Goal: Task Accomplishment & Management: Complete application form

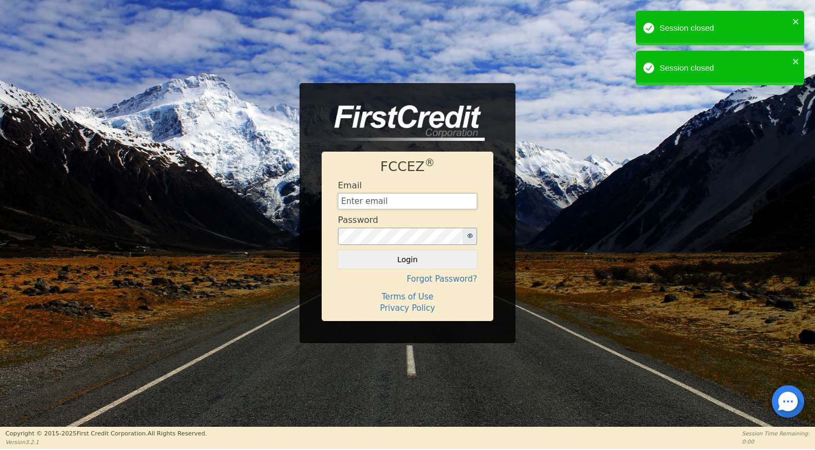
click at [388, 198] on input "text" at bounding box center [407, 201] width 139 height 16
type input "[EMAIL_ADDRESS][DOMAIN_NAME]"
click at [404, 257] on button "Login" at bounding box center [407, 259] width 139 height 18
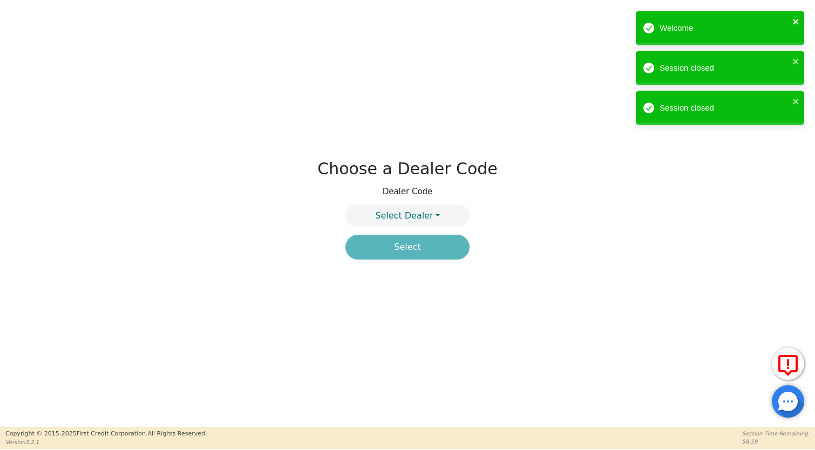
click at [794, 18] on icon "close" at bounding box center [796, 21] width 8 height 9
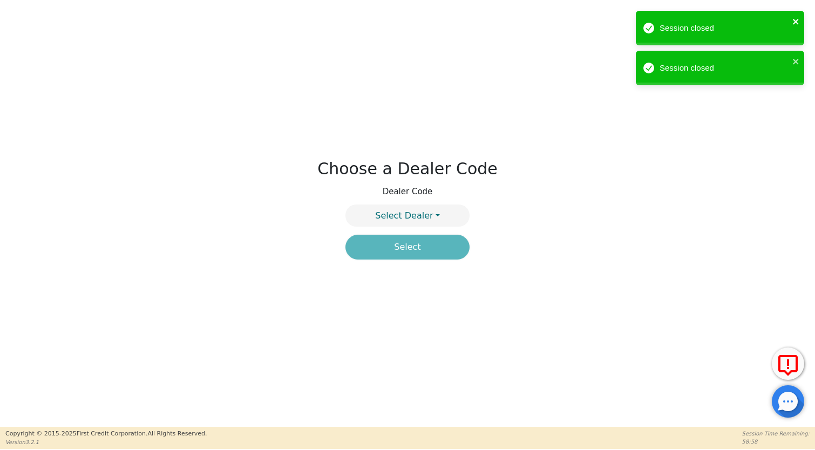
click at [798, 19] on icon "close" at bounding box center [796, 21] width 8 height 9
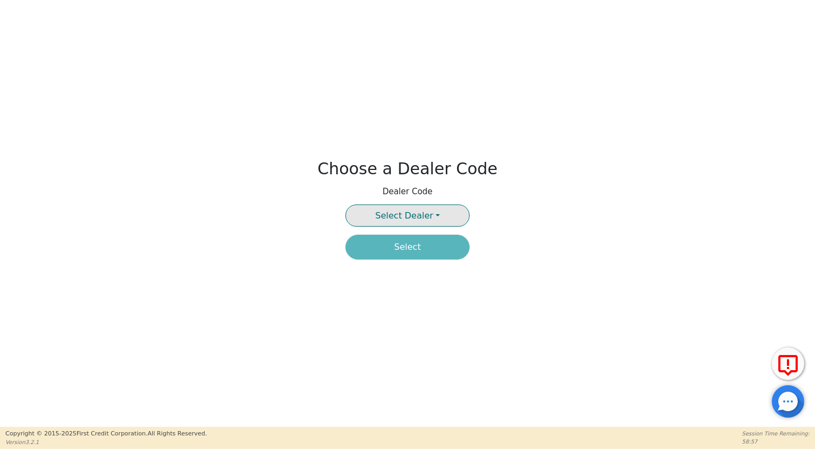
click at [437, 225] on button "Select Dealer" at bounding box center [407, 216] width 124 height 22
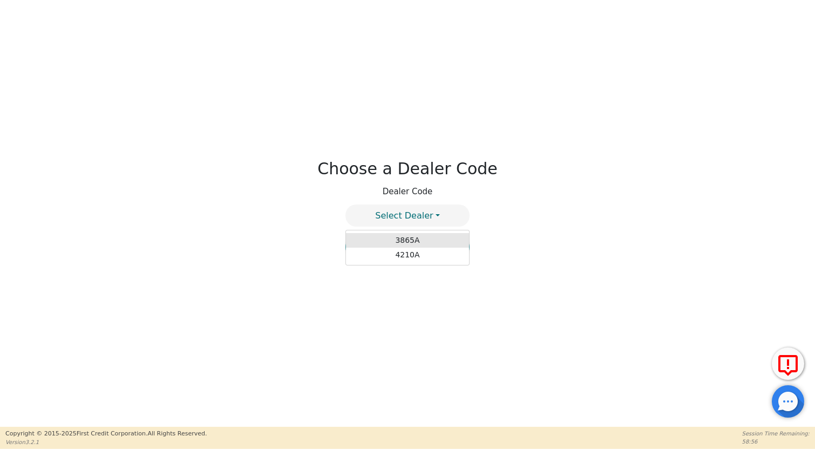
click at [417, 240] on link "3865A" at bounding box center [407, 240] width 123 height 15
click at [417, 245] on button "Select" at bounding box center [407, 247] width 124 height 25
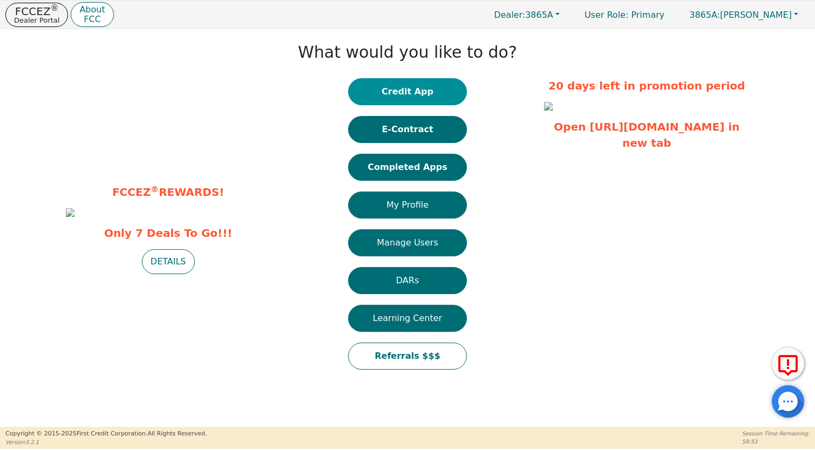
click at [419, 87] on button "Credit App" at bounding box center [407, 91] width 119 height 27
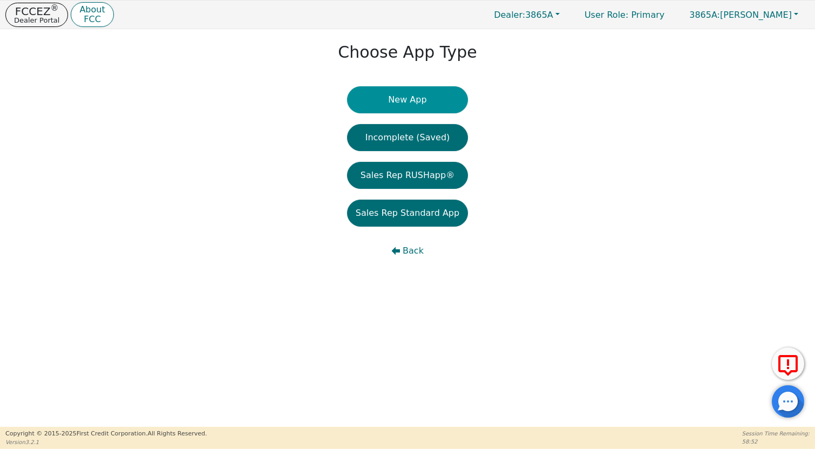
click at [410, 105] on button "New App" at bounding box center [407, 99] width 121 height 27
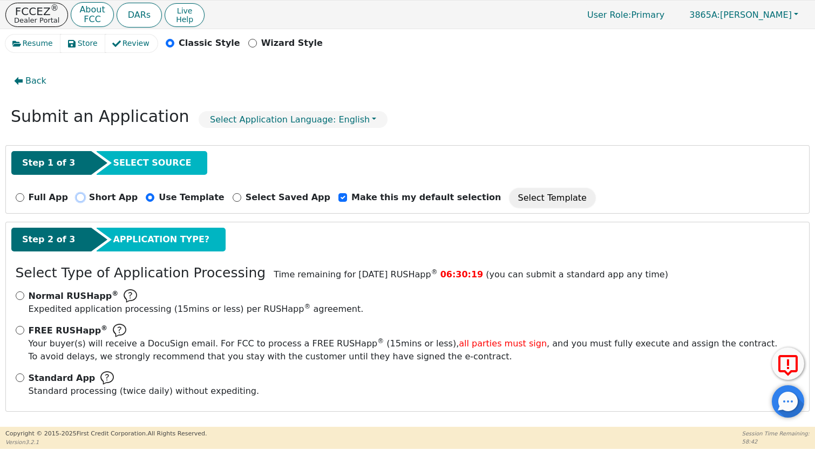
click at [76, 198] on input "Short App" at bounding box center [80, 197] width 9 height 9
radio input "true"
checkbox input "false"
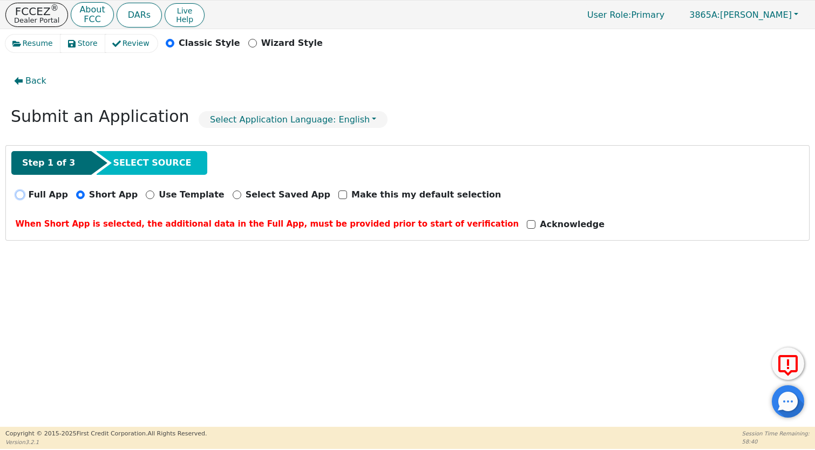
click at [18, 193] on input "Full App" at bounding box center [20, 195] width 9 height 9
radio input "true"
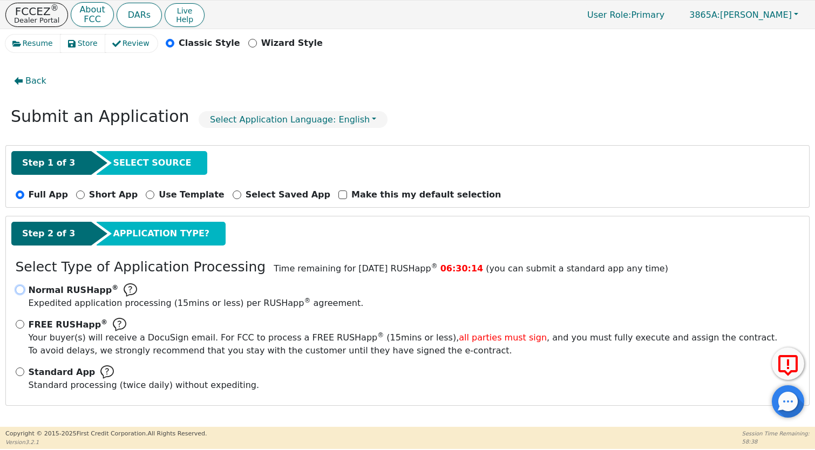
click at [18, 289] on input "Normal RUSHapp ® Expedited application processing ( 15 mins or less) per RUSHap…" at bounding box center [20, 290] width 9 height 9
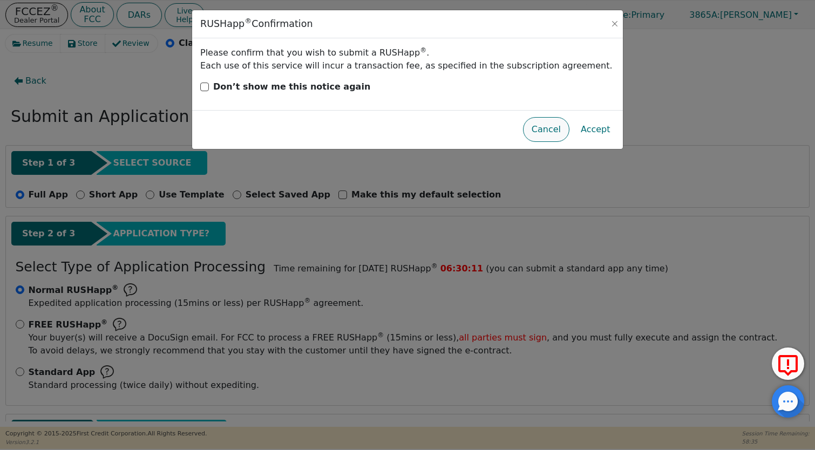
click at [551, 128] on button "Cancel" at bounding box center [546, 129] width 46 height 25
radio input "false"
radio input "true"
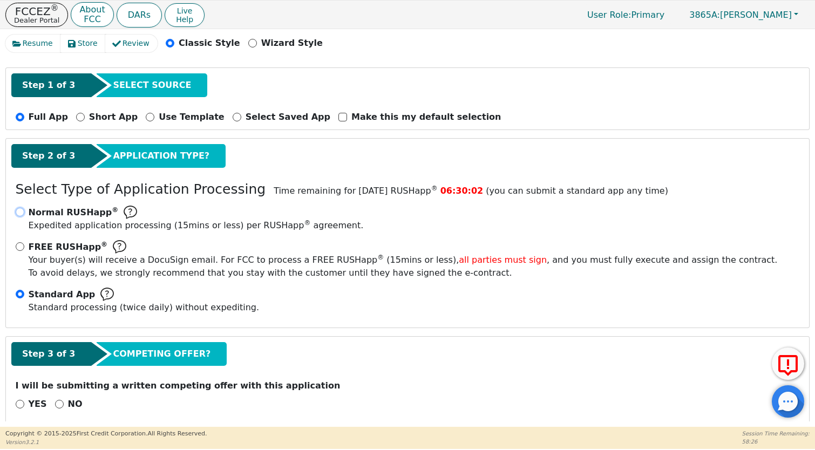
scroll to position [90, 0]
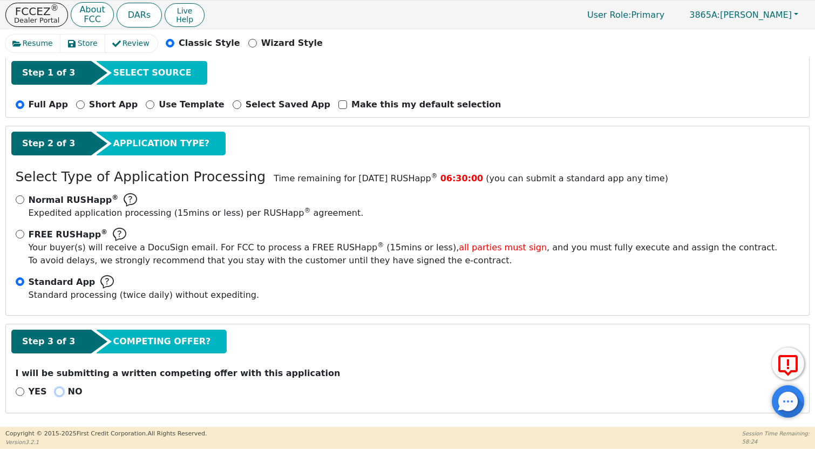
drag, startPoint x: 55, startPoint y: 389, endPoint x: 88, endPoint y: 398, distance: 34.2
click at [55, 389] on input "NO" at bounding box center [59, 392] width 9 height 9
radio input "true"
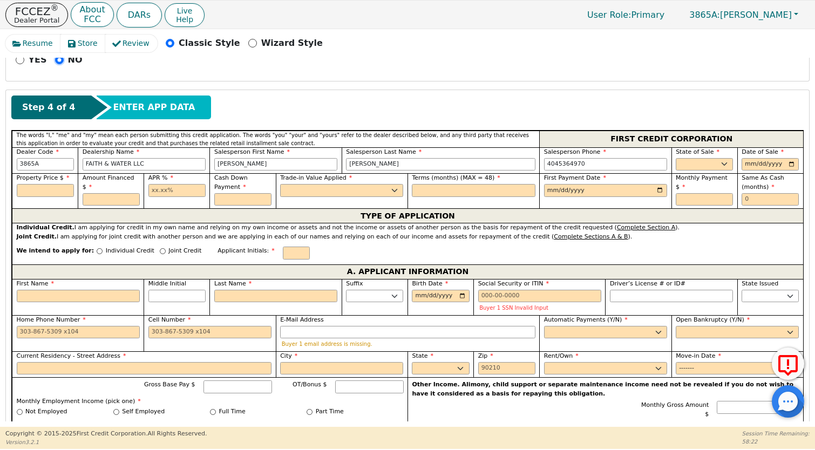
scroll to position [421, 0]
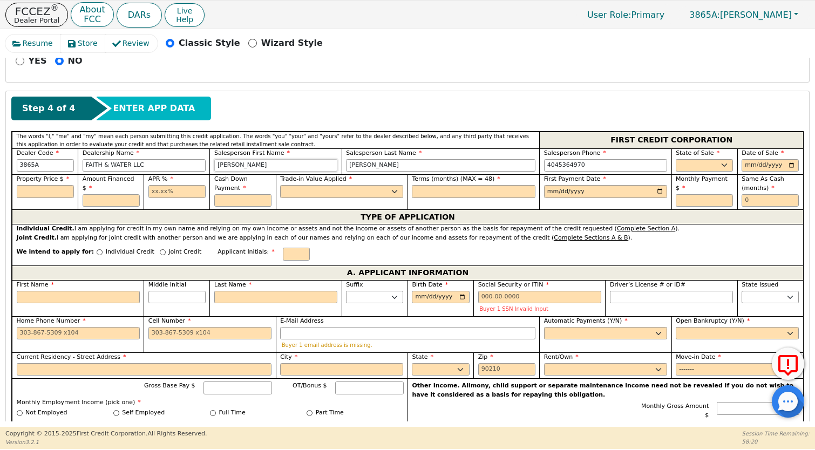
drag, startPoint x: 264, startPoint y: 169, endPoint x: 166, endPoint y: 166, distance: 97.7
click at [166, 166] on div "Dealer Code 3865A Dealership Name FAITH & WATER LLC Salesperson First Name [PER…" at bounding box center [407, 161] width 791 height 26
type input "[PERSON_NAME]"
type input "Winner"
type input "[PHONE_NUMBER]"
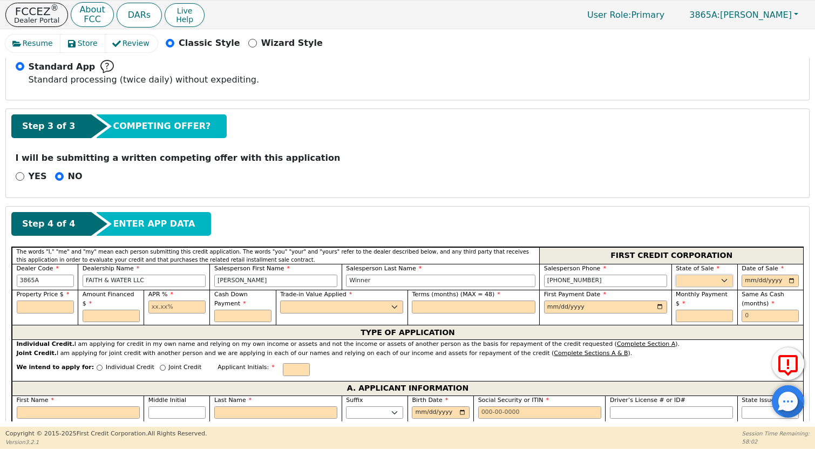
scroll to position [305, 0]
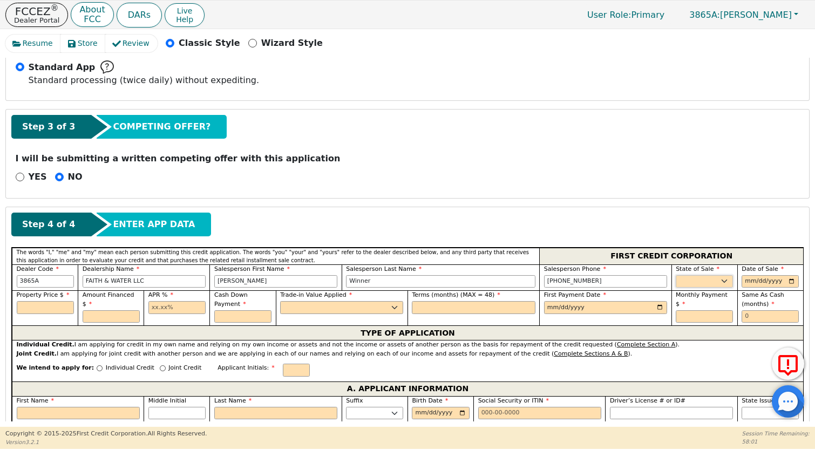
click at [712, 276] on select "AK AL AR AZ CA CO CT DC DE FL [GEOGRAPHIC_DATA] HI IA ID IL IN KS [GEOGRAPHIC_D…" at bounding box center [704, 281] width 57 height 13
select select "GA"
click at [747, 277] on input "date" at bounding box center [770, 281] width 57 height 13
type input "[DATE]"
click at [60, 305] on input "text" at bounding box center [45, 307] width 57 height 13
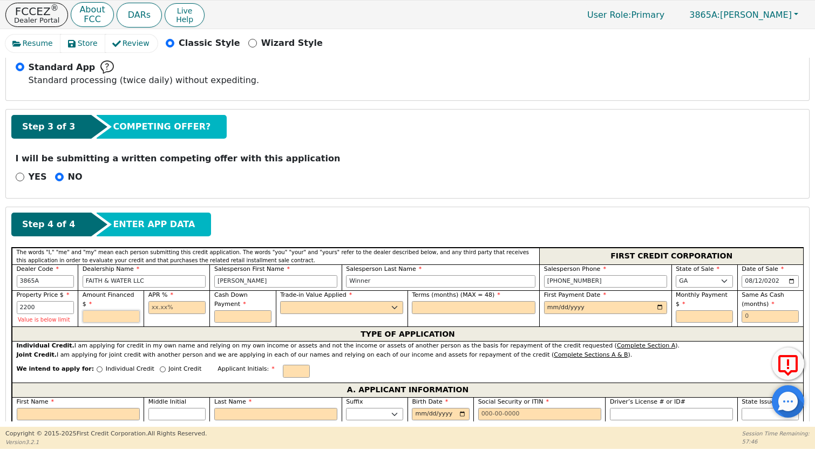
type input "2200.00"
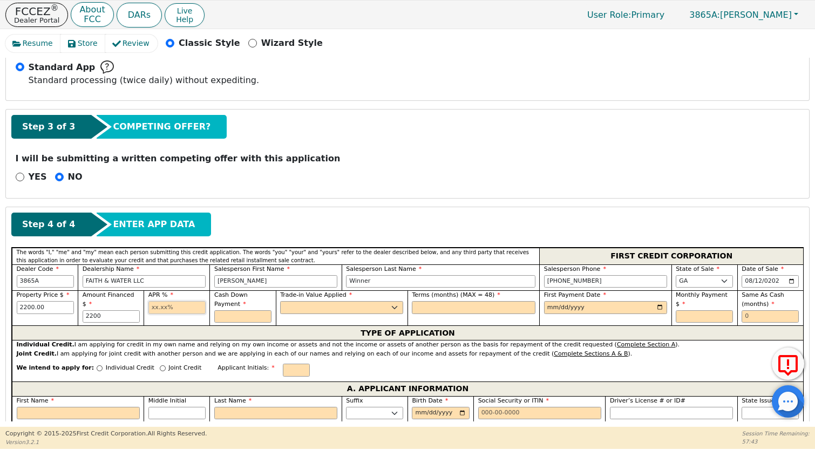
type input "2200.00"
type input "21.98"
type input "0.00"
click at [373, 311] on select "Yes No" at bounding box center [341, 307] width 123 height 13
select select "n"
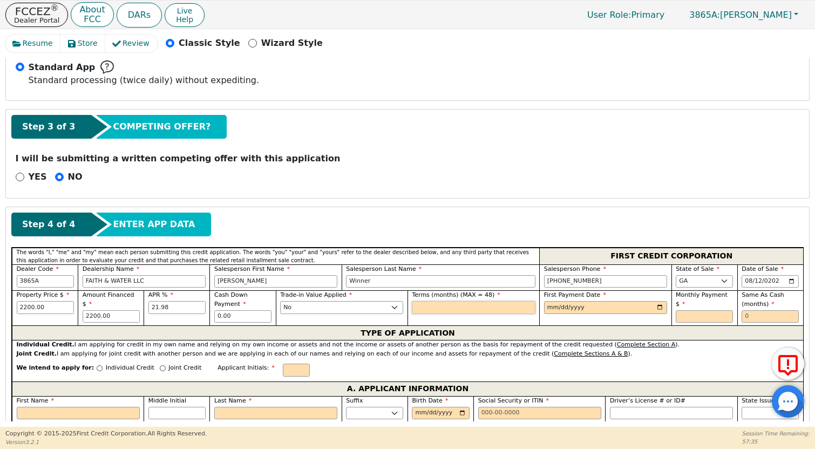
click at [452, 304] on input "text" at bounding box center [473, 307] width 123 height 13
type input "36"
click at [567, 305] on input "date" at bounding box center [605, 307] width 123 height 13
click at [654, 307] on input "date" at bounding box center [605, 307] width 123 height 13
type input "[DATE]"
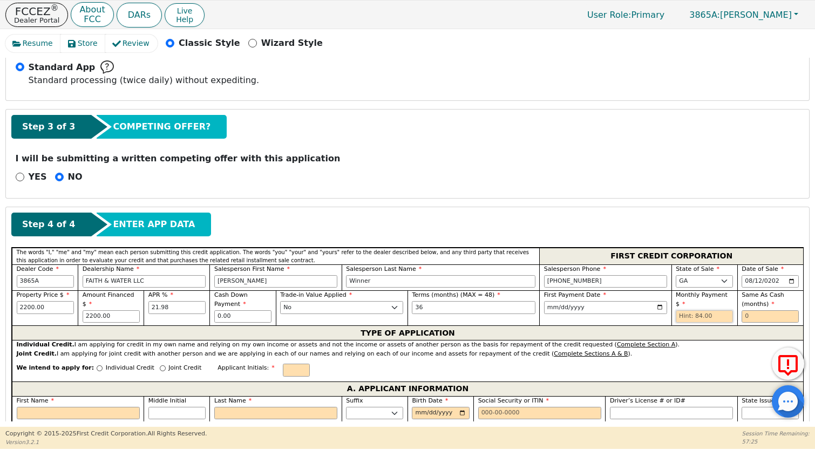
click at [710, 317] on input "text" at bounding box center [704, 316] width 57 height 13
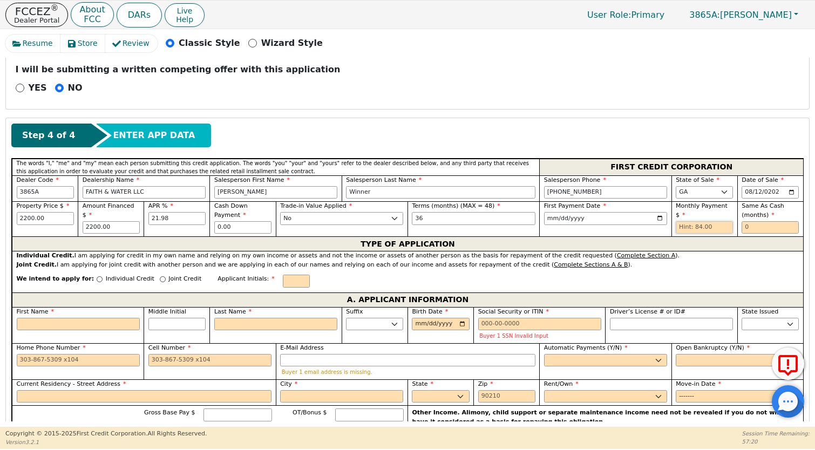
scroll to position [395, 0]
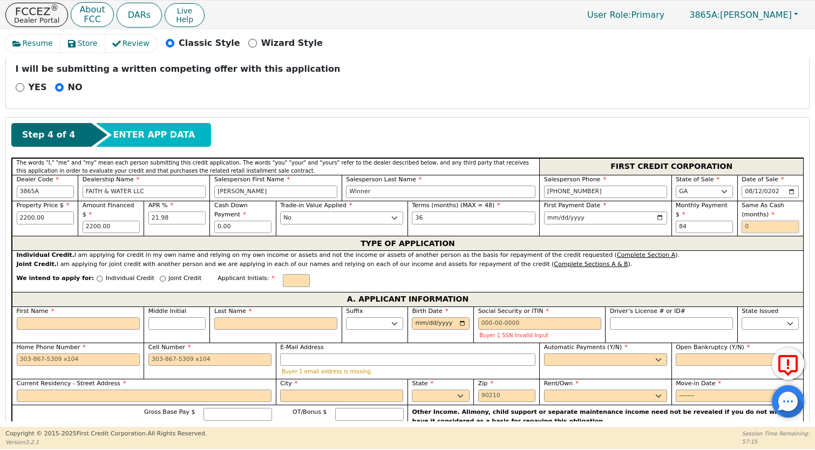
type input "84.00"
type input "0"
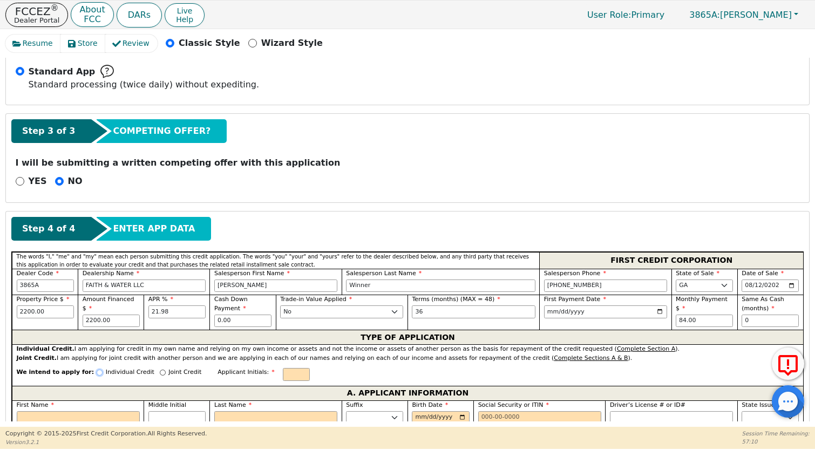
scroll to position [301, 0]
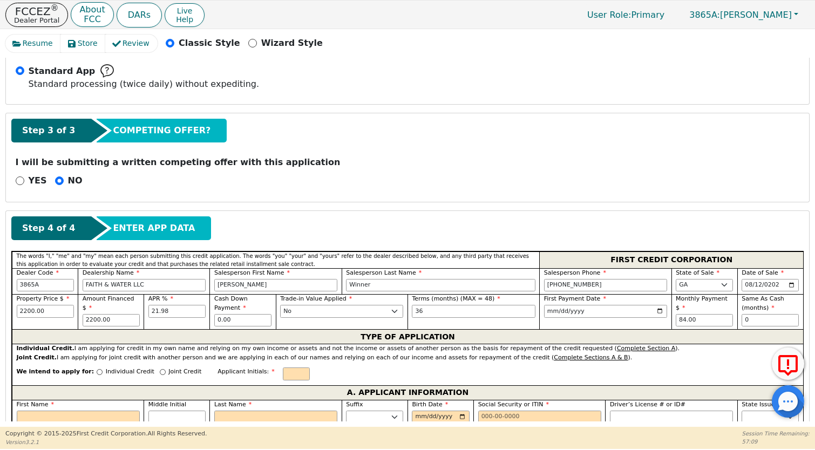
click at [97, 373] on div "Individual Credit" at bounding box center [126, 375] width 58 height 15
click at [97, 372] on input "Individual Credit" at bounding box center [100, 372] width 6 height 6
radio input "true"
click at [283, 371] on input "text" at bounding box center [296, 374] width 27 height 13
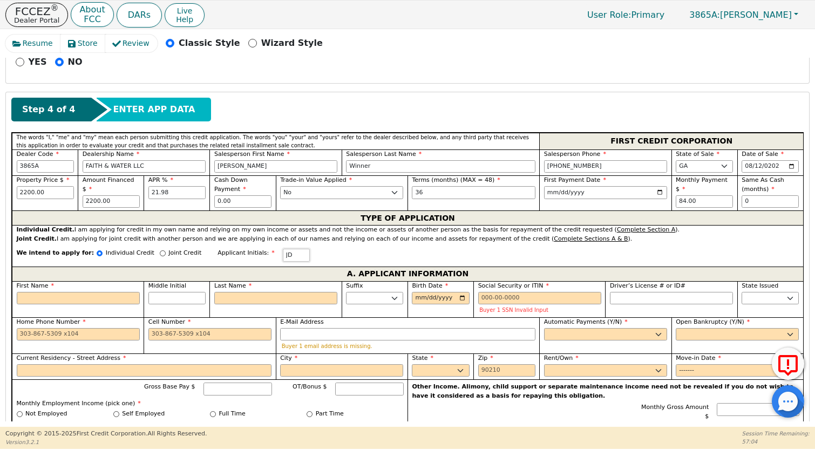
scroll to position [422, 0]
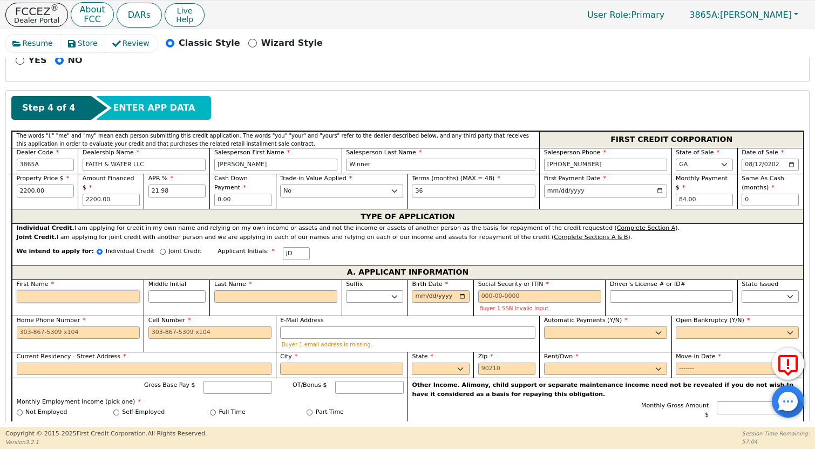
click at [71, 295] on input "First Name" at bounding box center [78, 296] width 123 height 13
type input "K"
type input "J"
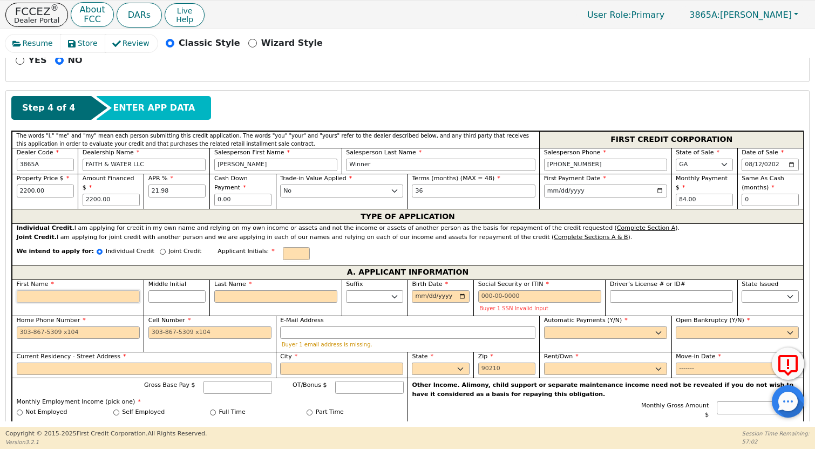
type input "J"
type input "[PERSON_NAME]"
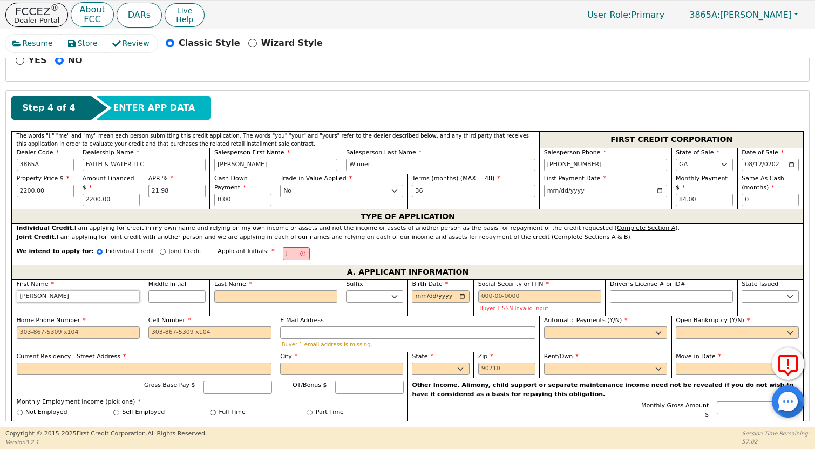
type input "[PERSON_NAME]"
type input "Jaso"
type input "[PERSON_NAME]"
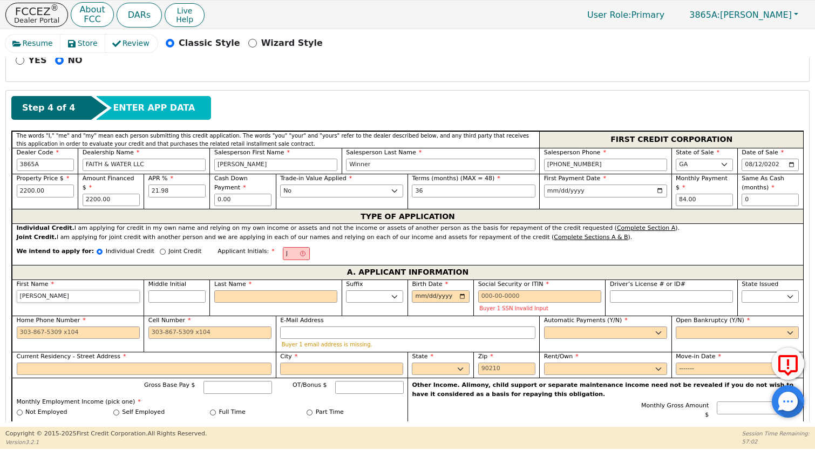
type input "[PERSON_NAME]"
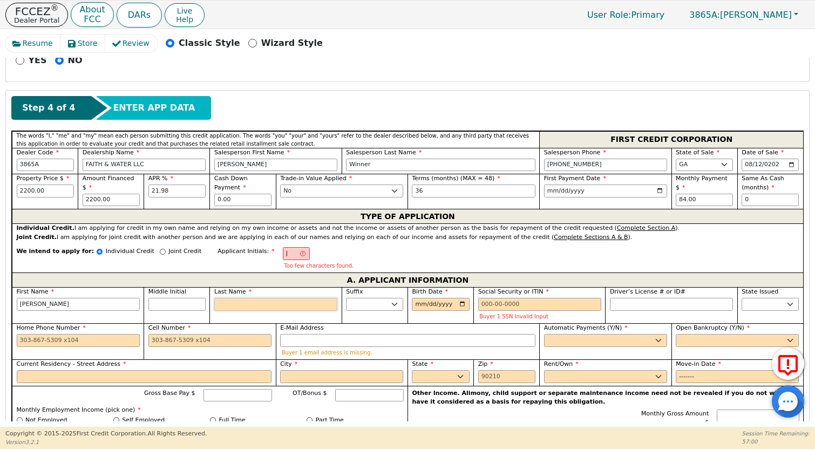
type input "JD"
type input "D"
type input "[PERSON_NAME]"
type input "Da"
type input "[PERSON_NAME]"
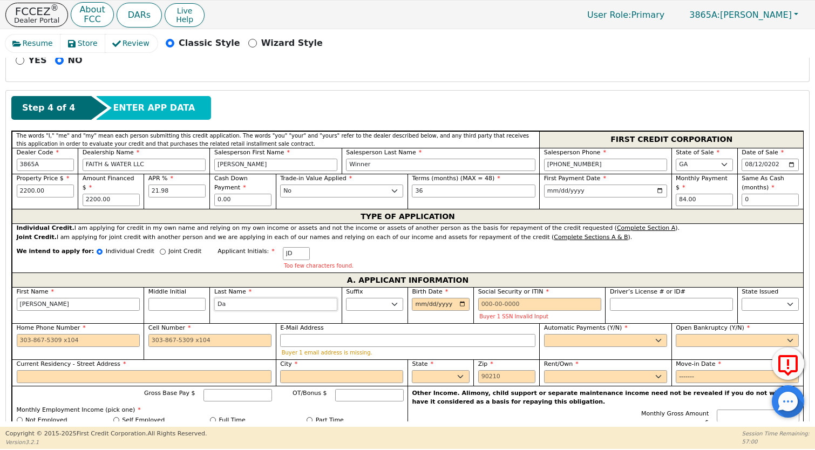
type input "Dav"
type input "[PERSON_NAME]"
type input "Davi"
type input "[PERSON_NAME]"
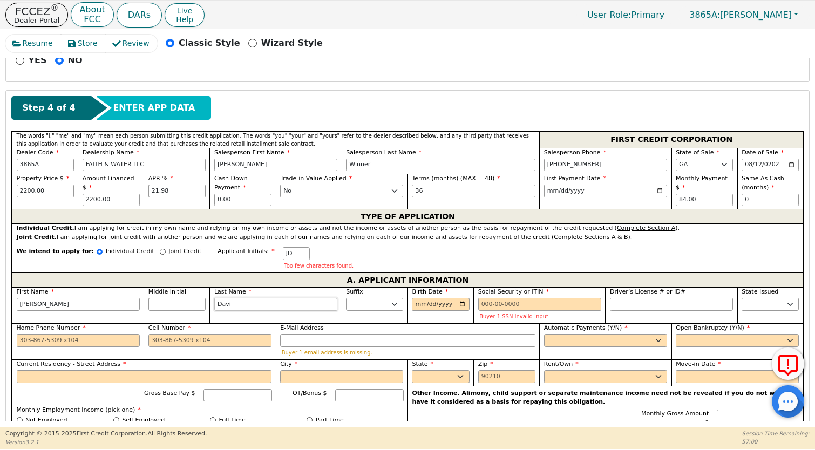
type input "[PERSON_NAME]"
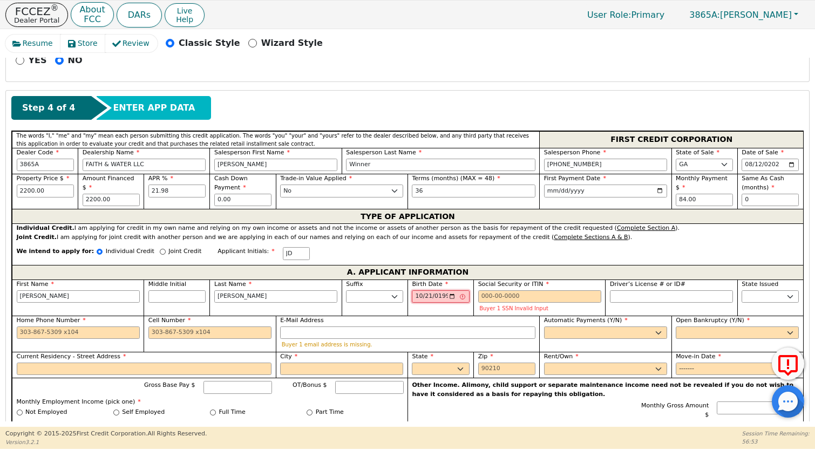
type input "[DATE]"
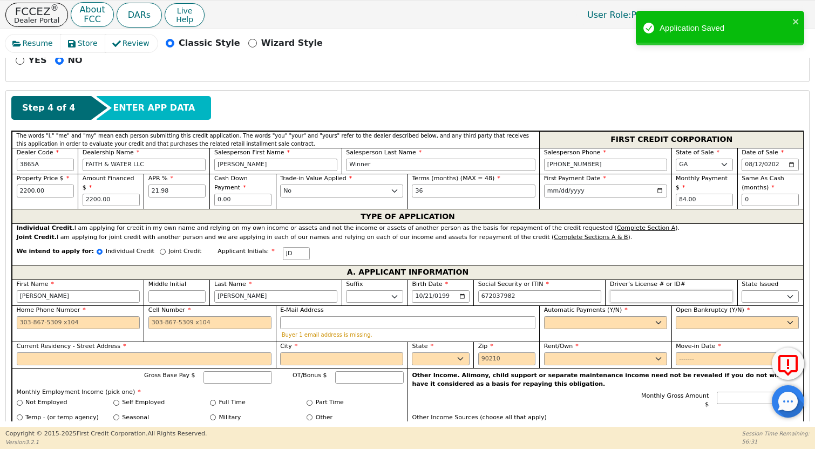
type input "***-**-7982"
type input "*********"
click at [770, 297] on select "AK AL AR AZ CA CO CT DC DE FL [GEOGRAPHIC_DATA] HI IA ID IL IN KS [GEOGRAPHIC_D…" at bounding box center [770, 296] width 57 height 13
select select "GA"
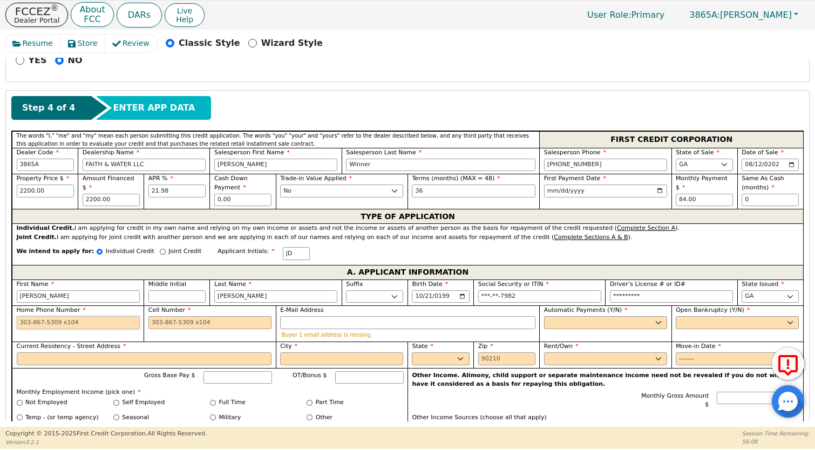
click at [55, 328] on input "Home Phone Number" at bounding box center [78, 322] width 123 height 13
type input "5"
type input "[PHONE_NUMBER]"
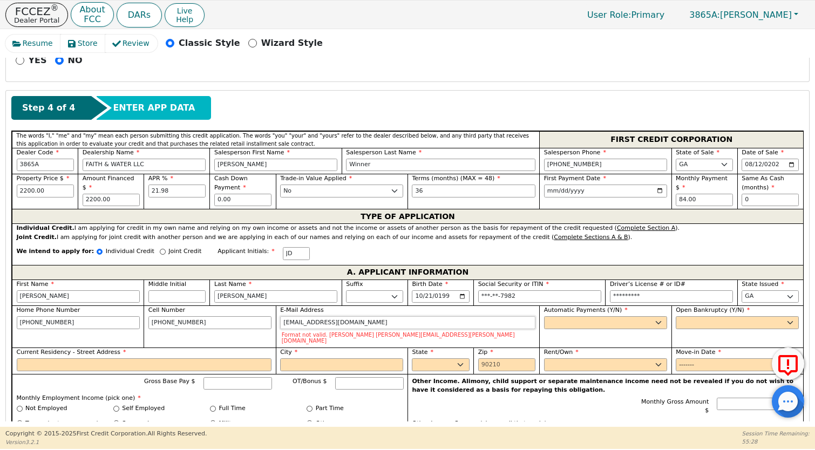
type input "[EMAIL_ADDRESS][DOMAIN_NAME]"
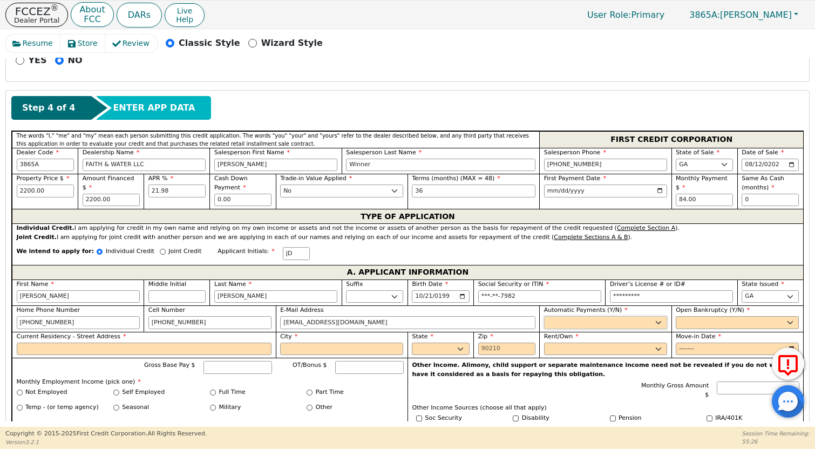
click at [615, 325] on select "Yes No" at bounding box center [605, 322] width 123 height 13
select select "y"
type input "[PERSON_NAME]"
click at [696, 317] on select "Yes No" at bounding box center [737, 322] width 123 height 13
select select "n"
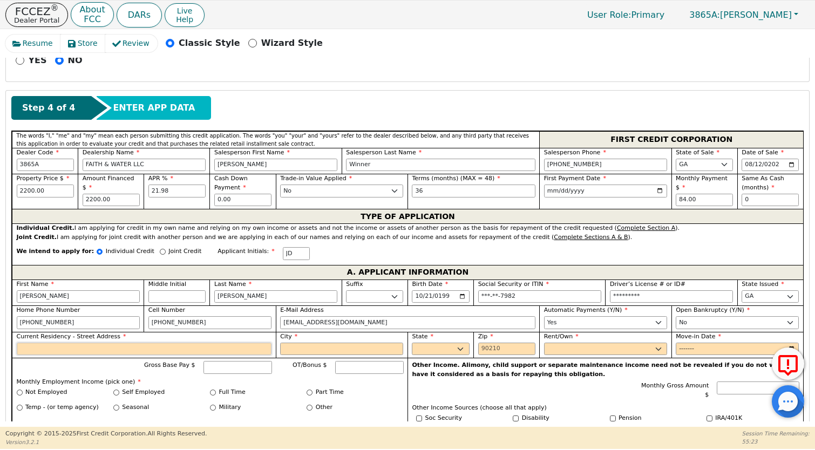
click at [140, 355] on input "Current Residency - Street Address" at bounding box center [144, 349] width 255 height 13
type input "[STREET_ADDRESS][PERSON_NAME]"
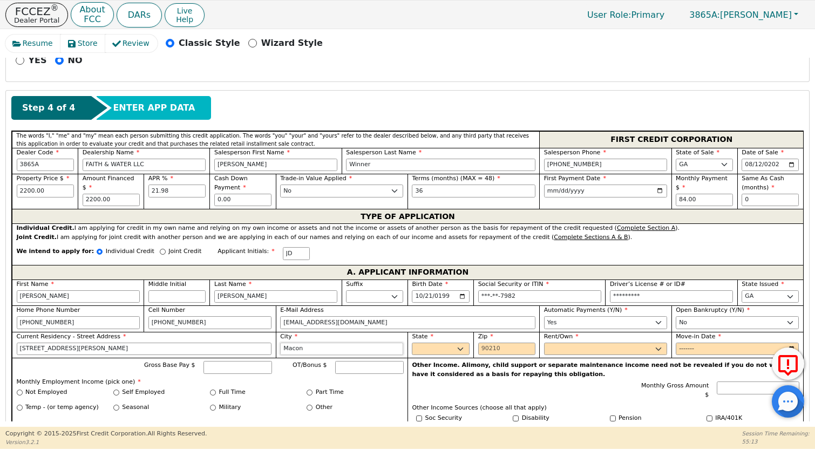
type input "Macon"
select select "GA"
type input "31211"
click at [590, 355] on select "Rent Own" at bounding box center [605, 349] width 123 height 13
select select "Own"
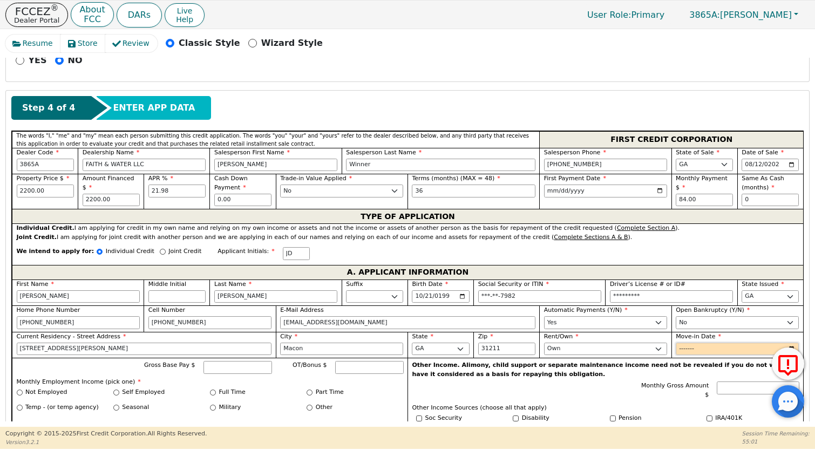
click at [701, 346] on input "Move-in Date" at bounding box center [737, 349] width 123 height 13
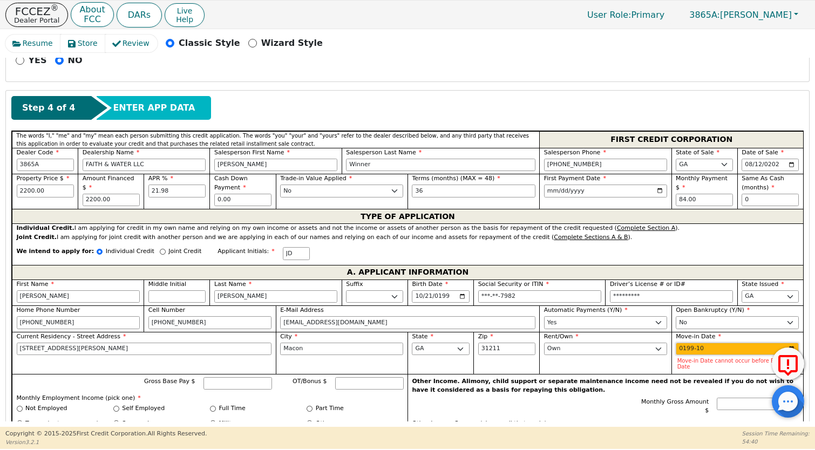
type input "1999-10"
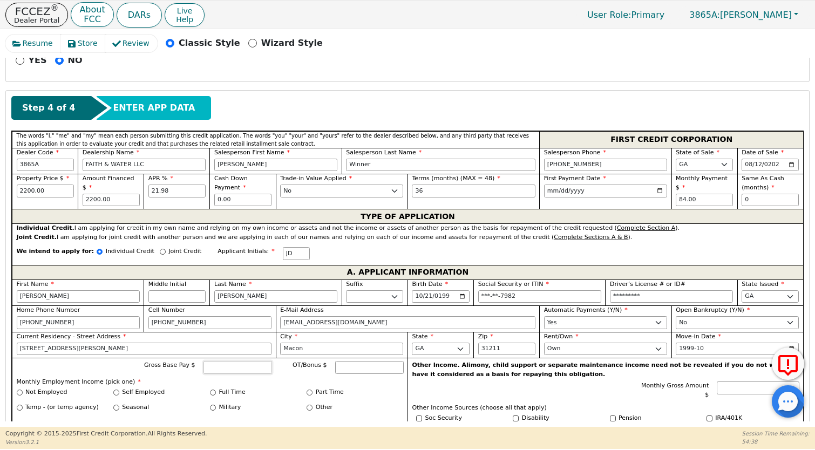
click at [236, 366] on input "Gross Base Pay $" at bounding box center [237, 367] width 69 height 13
type input "2500.00"
click at [210, 392] on input "Full Time" at bounding box center [213, 393] width 6 height 6
radio input "true"
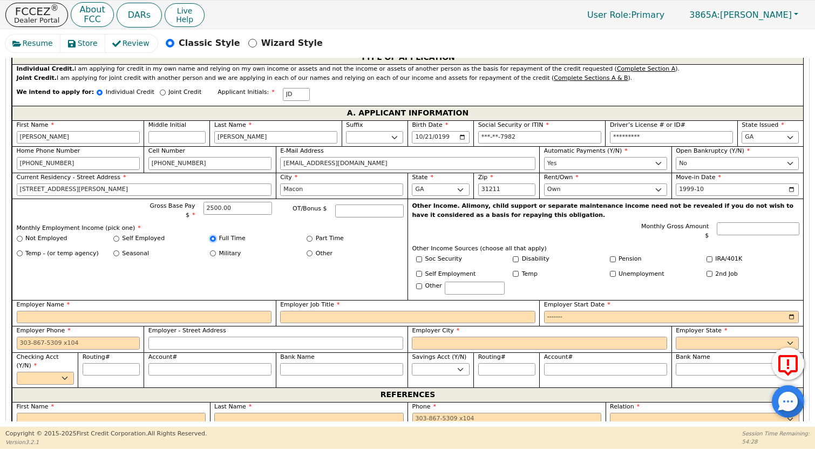
scroll to position [583, 0]
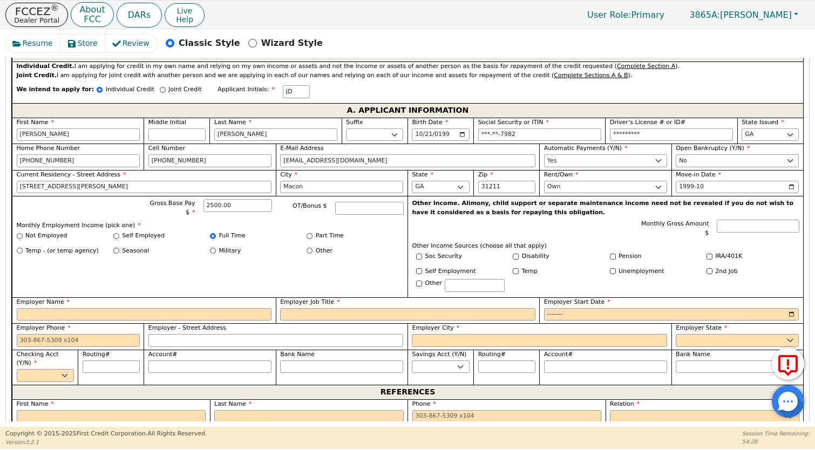
click at [87, 302] on div "Employer Name" at bounding box center [144, 309] width 255 height 23
click at [85, 309] on input "Employer Name" at bounding box center [144, 314] width 255 height 13
type input "[PERSON_NAME] Steamer"
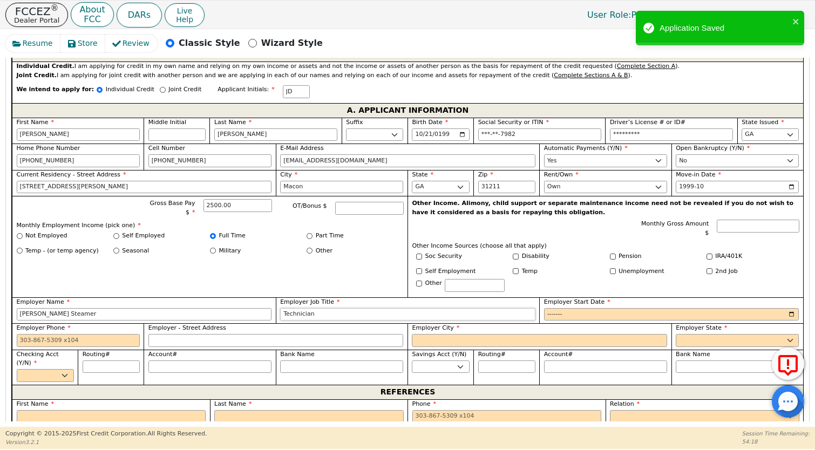
type input "Technician"
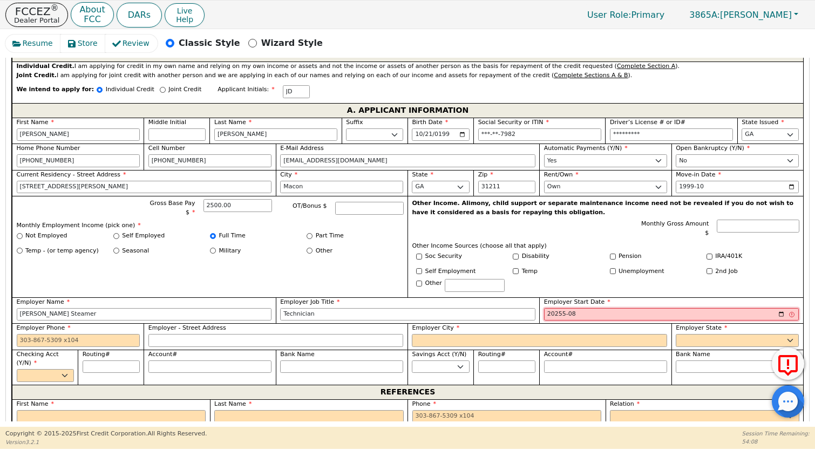
type input "202554-08"
type input "2024-08"
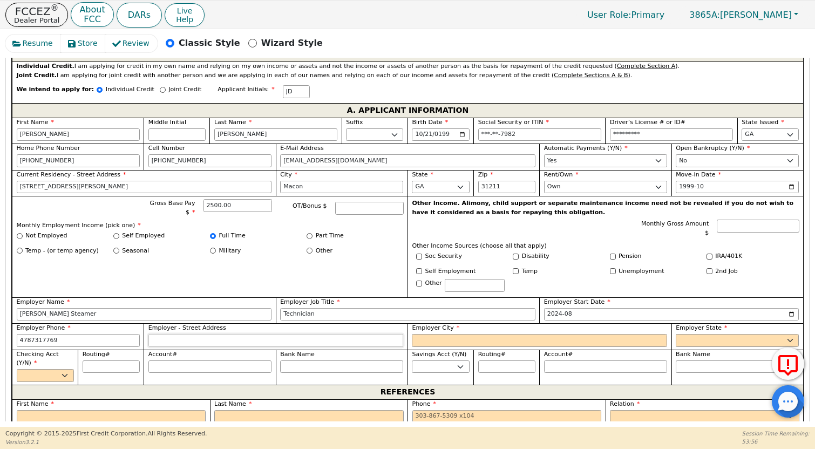
type input "[PHONE_NUMBER]"
type input "[STREET_ADDRESS]"
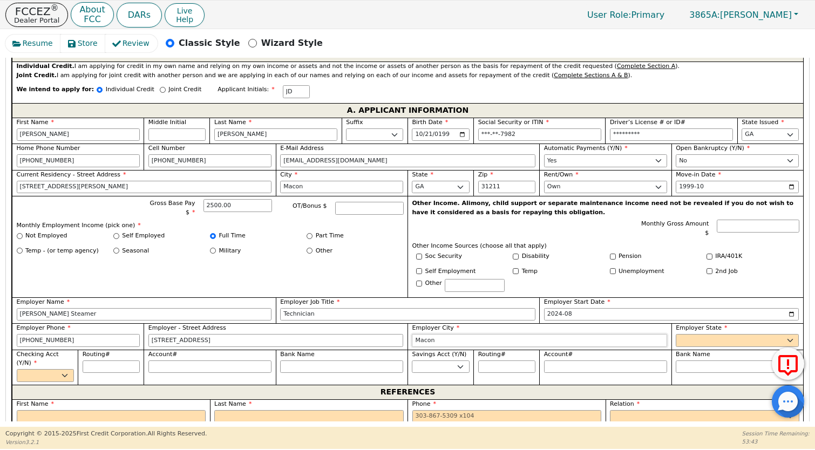
type input "Macon"
select select "GA"
click at [53, 373] on select "Yes No" at bounding box center [45, 375] width 57 height 13
select select "y"
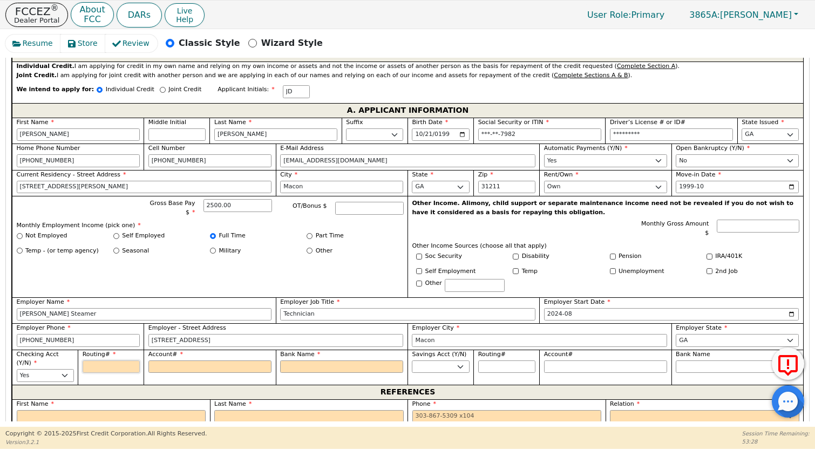
click at [107, 364] on input "Routing#" at bounding box center [111, 367] width 57 height 13
type input "0"
type input "*"
type input "04"
type input "**"
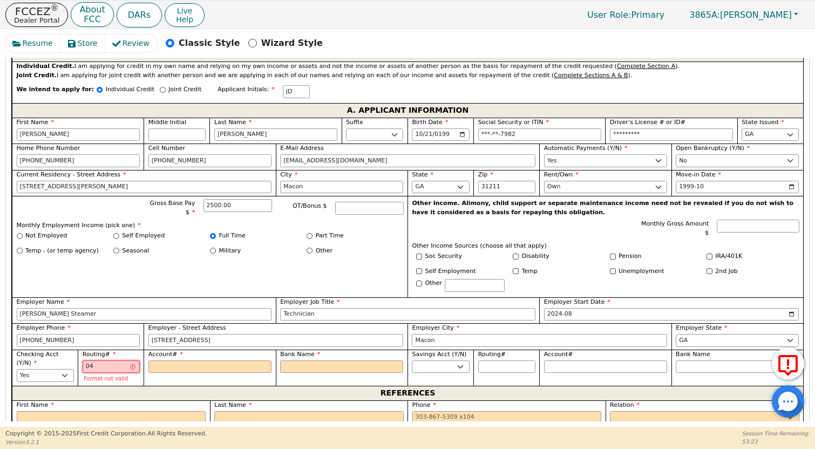
type input "041"
type input "***"
type input "0412"
type input "****"
type input "04121"
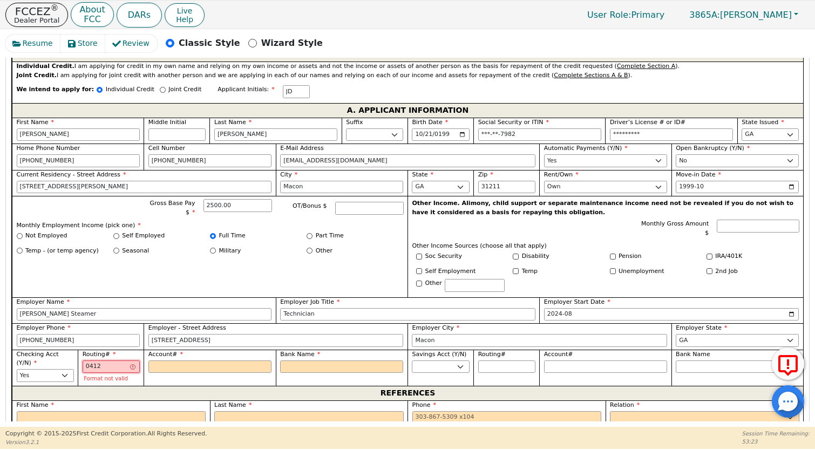
type input "*****"
type input "041215"
type input "******"
type input "0412156"
type input "*******"
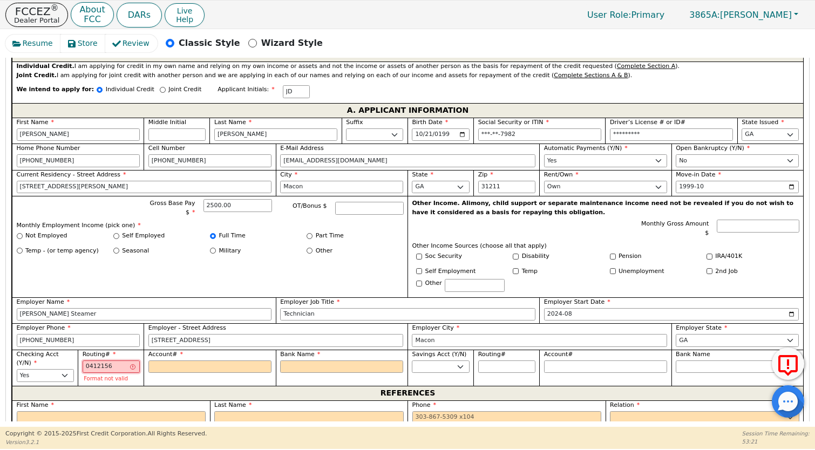
type input "04121566"
type input "********"
type input "041215663"
type input "*********"
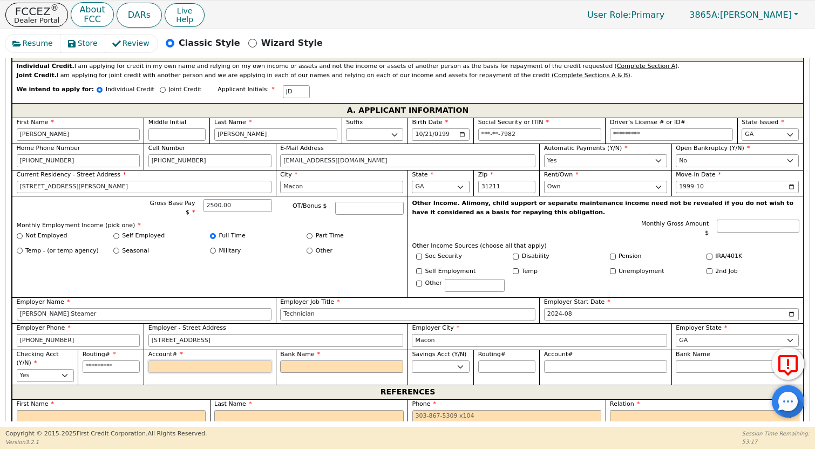
type input "1"
type input "*"
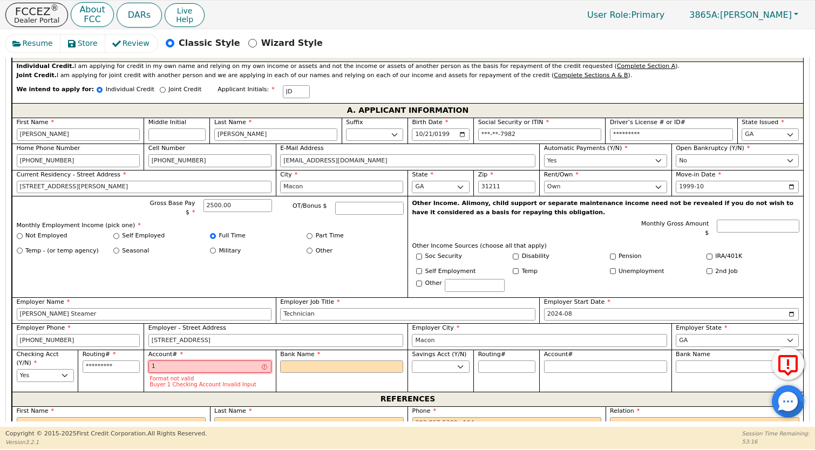
type input "13"
type input "**"
type input "133"
type input "***"
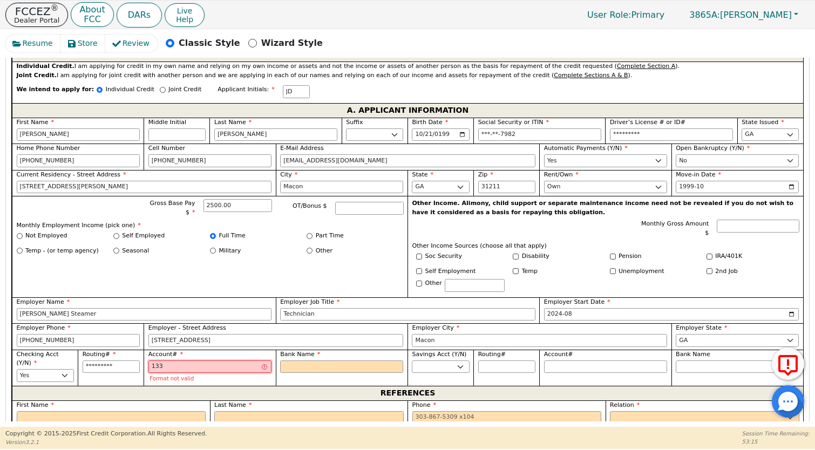
type input "1332"
type input "****"
type input "13322"
type input "*****"
type input "133225"
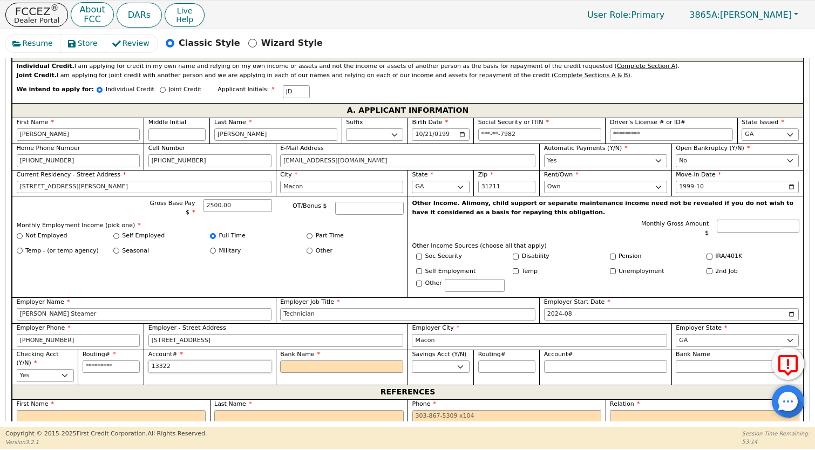
type input "******"
type input "1332256"
type input "*******"
type input "13322563"
type input "********"
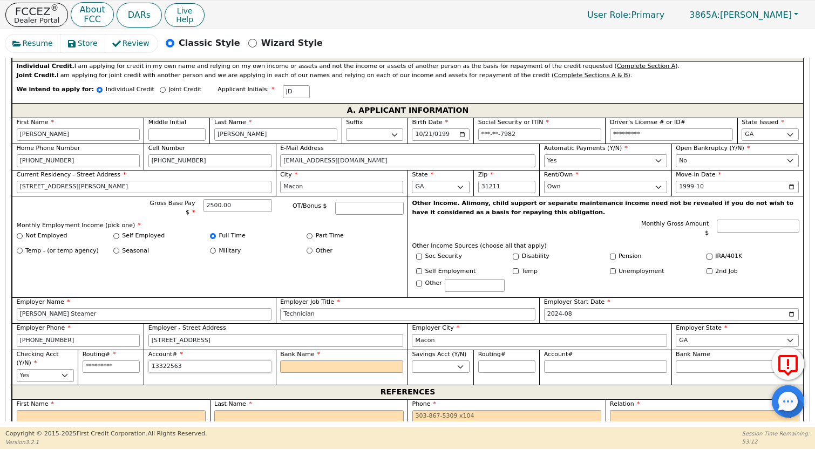
type input "133225631"
type input "*********"
type input "1332256316"
type input "**********"
type input "13322563162"
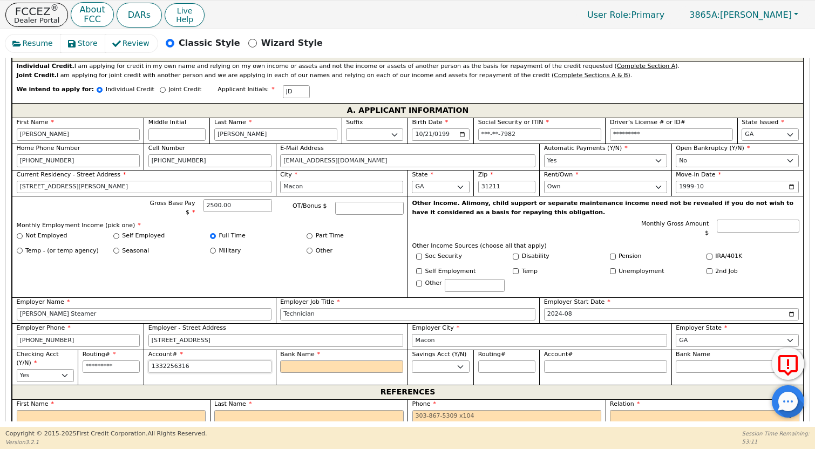
type input "**********"
type input "133225631620"
type input "**********"
type input "1332256316205"
type input "**********"
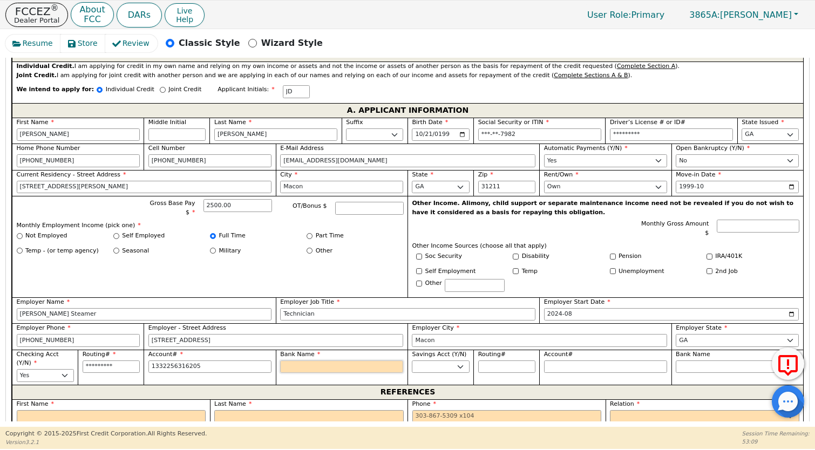
type input "**********"
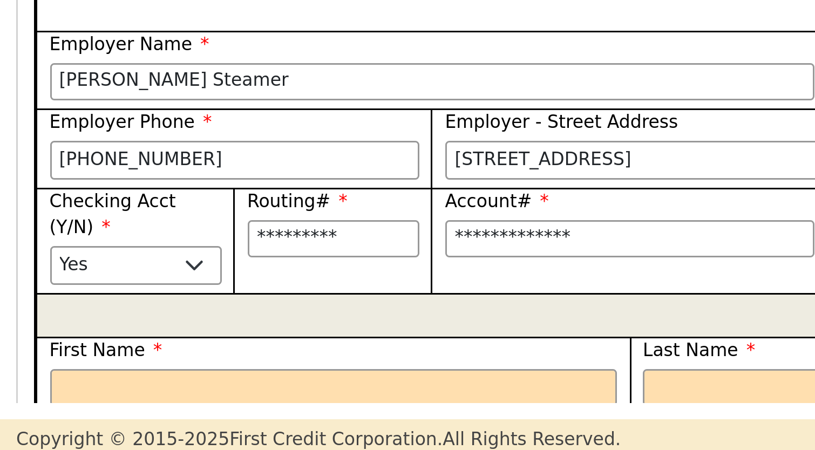
type input "S"
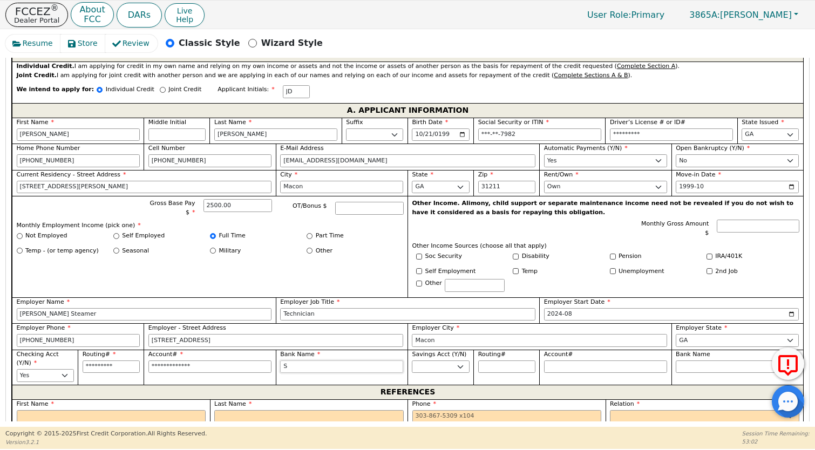
type input "Su"
type input "Sut"
type input "[PERSON_NAME]"
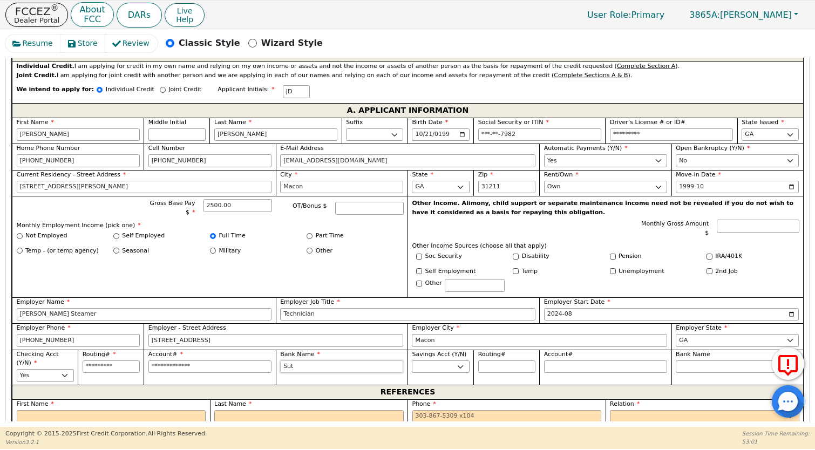
type input "[PERSON_NAME]"
type input "Sutto"
type input "[PERSON_NAME]"
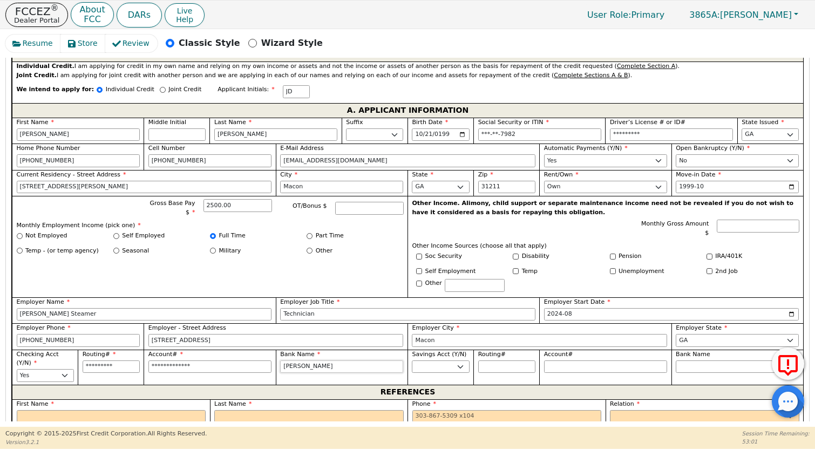
type input "[PERSON_NAME]"
type input "[PERSON_NAME] B"
type input "[PERSON_NAME]"
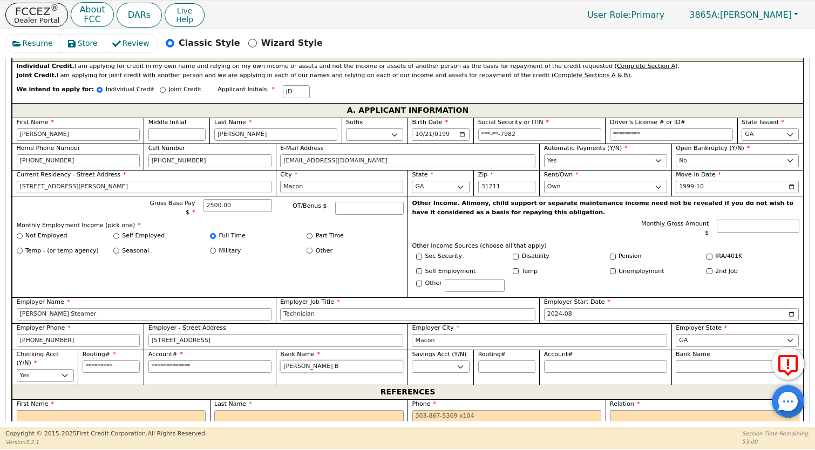
type input "[PERSON_NAME]"
type input "[PERSON_NAME] Ban"
type input "[PERSON_NAME] Bank"
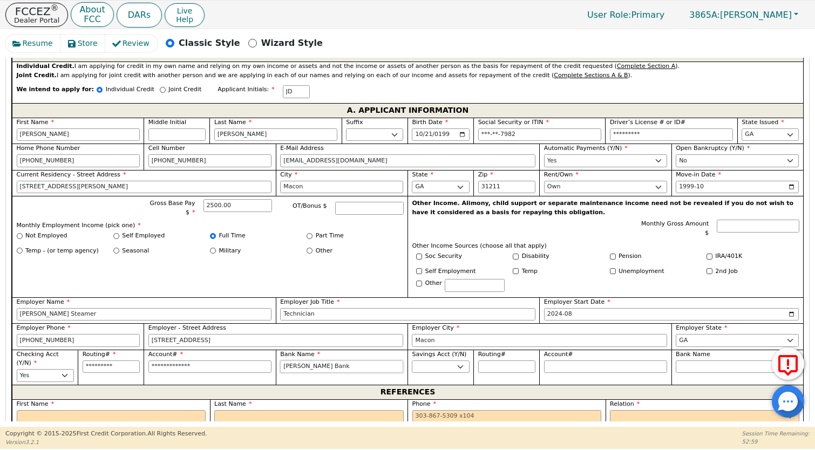
type input "[PERSON_NAME] Bank"
click at [457, 364] on select "Yes No" at bounding box center [440, 367] width 57 height 13
select select "n"
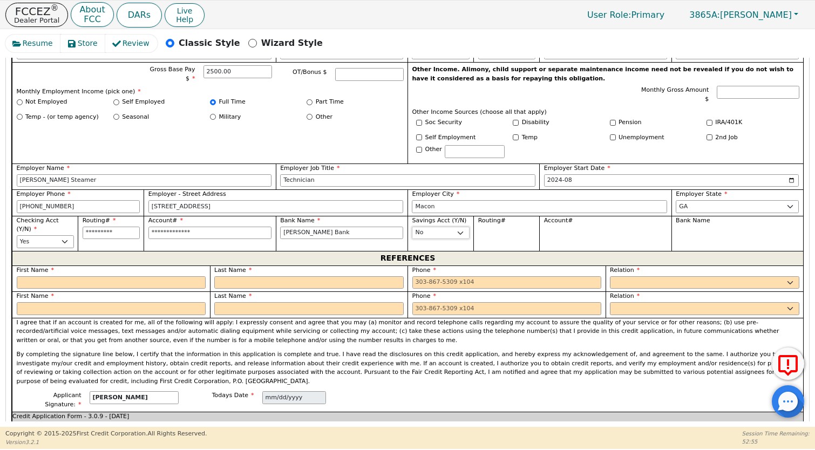
scroll to position [718, 0]
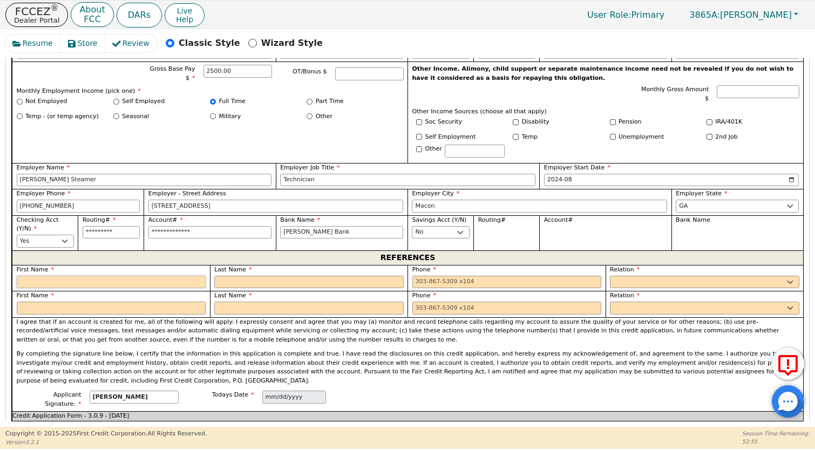
click at [117, 276] on input "text" at bounding box center [111, 282] width 189 height 13
type input "Makayla"
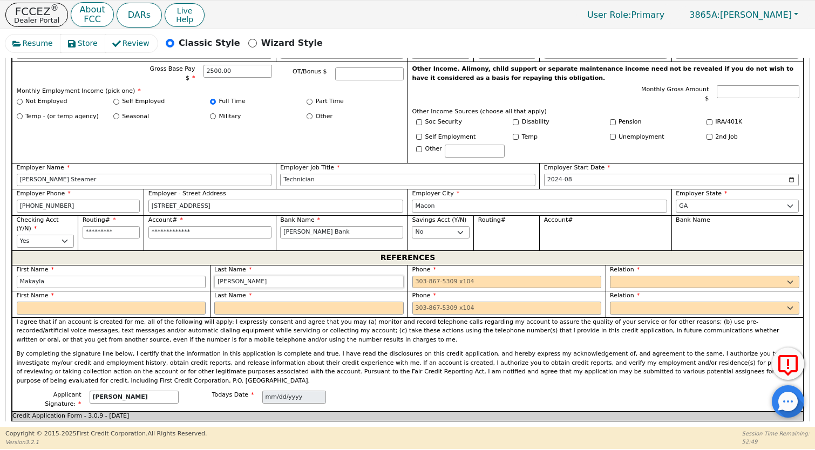
type input "[PERSON_NAME]"
type input "[PHONE_NUMBER]"
select select "SISTER"
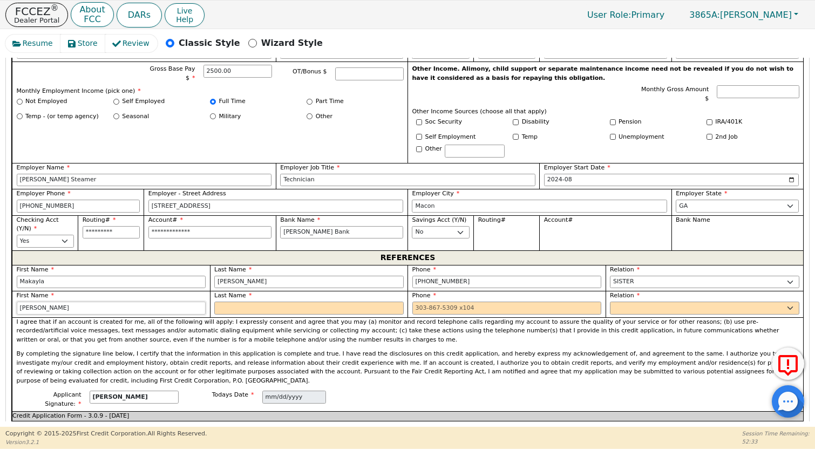
type input "[PERSON_NAME]"
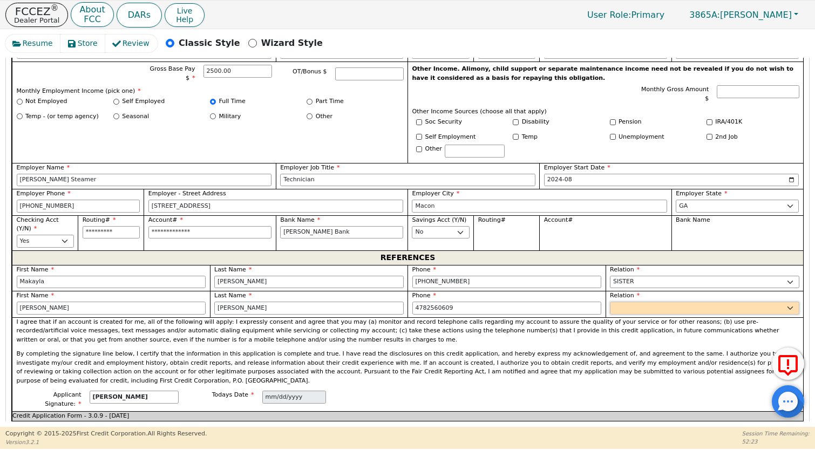
type input "[PHONE_NUMBER]"
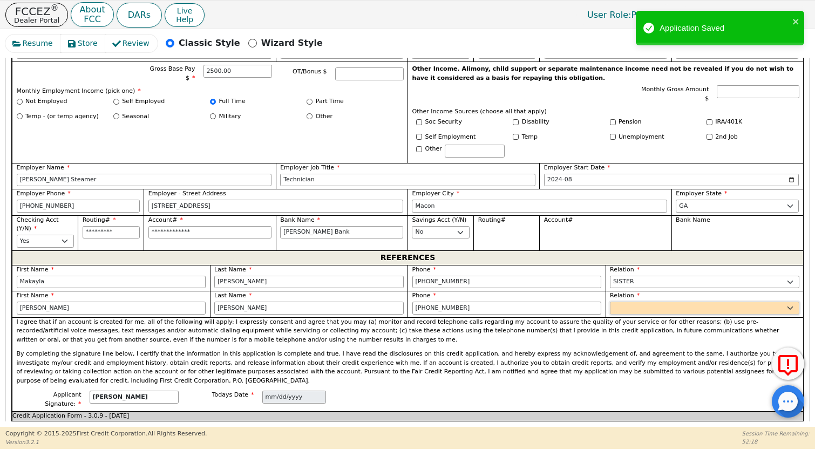
click at [665, 307] on select "FATHER MOTHER SISTER BROTHER DAUGHTER SON CO-WORKER NEIGHBOR FRIEND COUSIN G-MO…" at bounding box center [704, 308] width 189 height 13
select select "CO-WORKER"
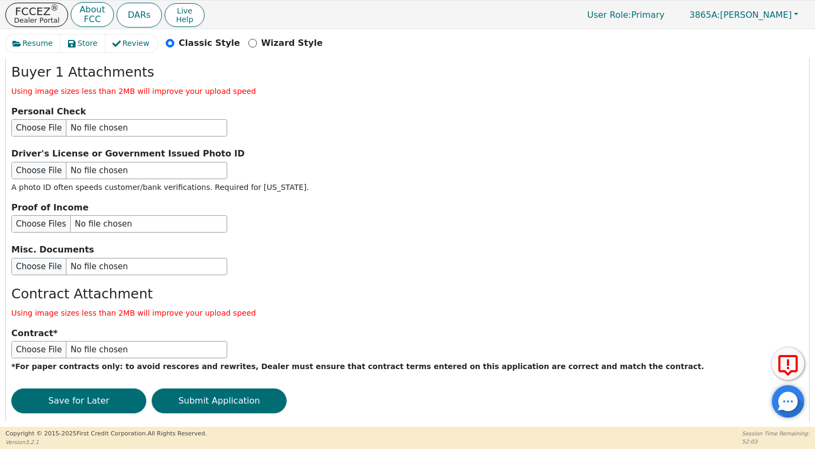
scroll to position [1312, 0]
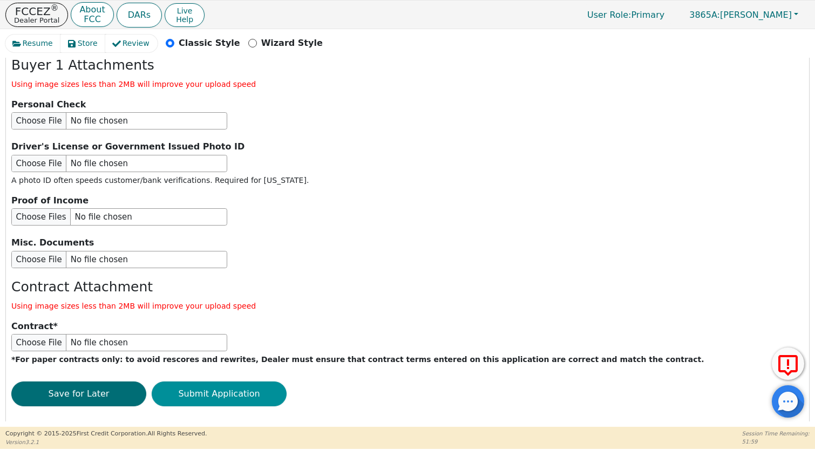
click at [222, 382] on button "Submit Application" at bounding box center [219, 394] width 135 height 25
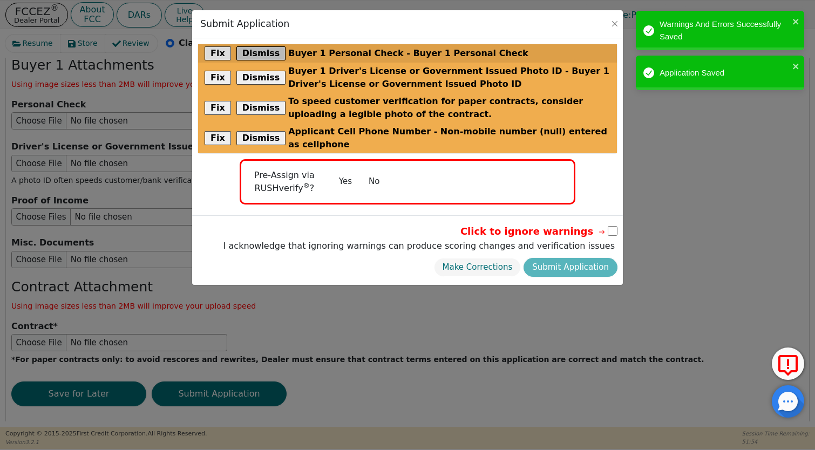
click at [256, 52] on button "Dismiss" at bounding box center [261, 53] width 50 height 14
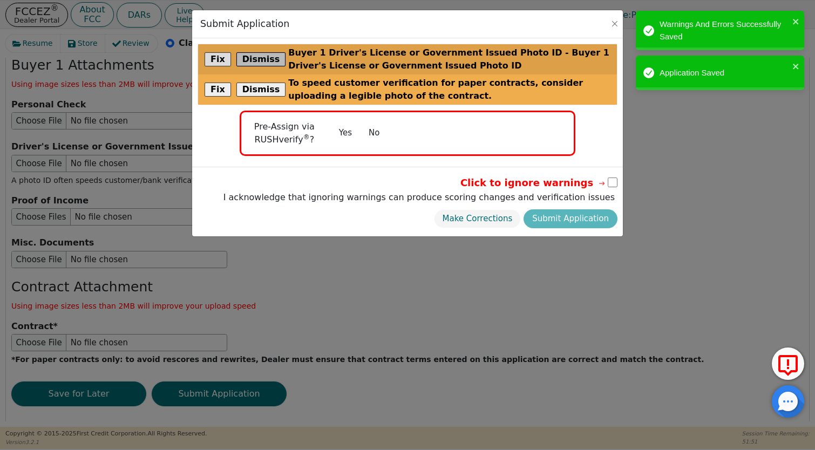
click at [257, 60] on button "Dismiss" at bounding box center [261, 59] width 50 height 14
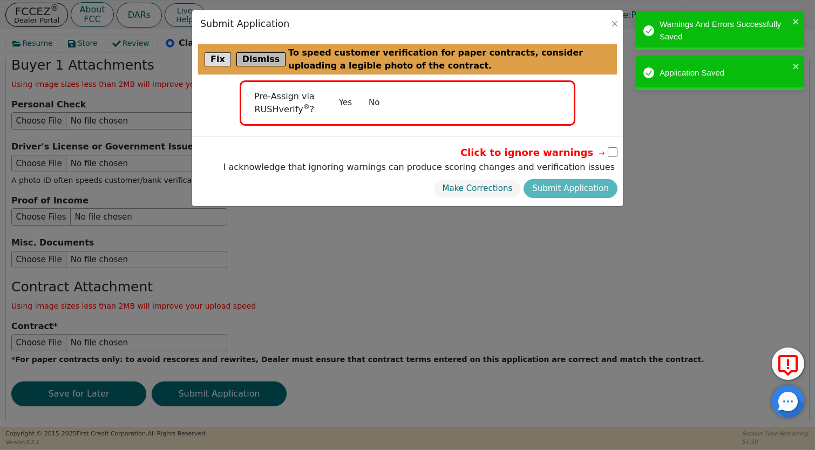
click at [260, 60] on button "Dismiss" at bounding box center [261, 59] width 50 height 14
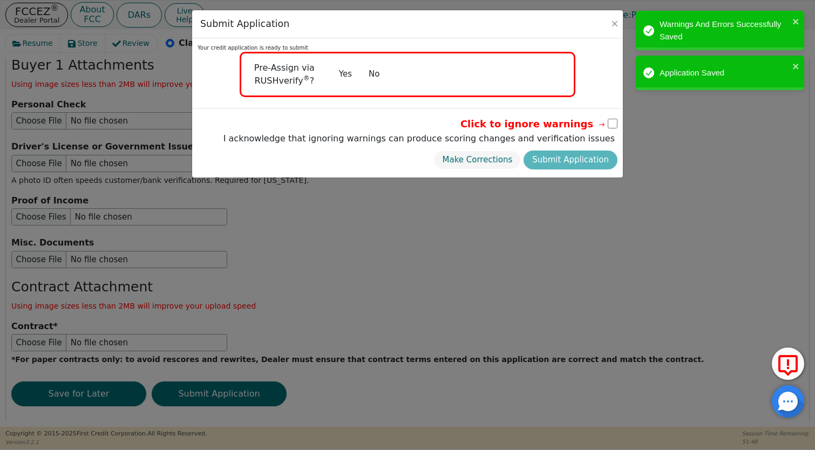
click at [371, 74] on button "No" at bounding box center [374, 74] width 28 height 19
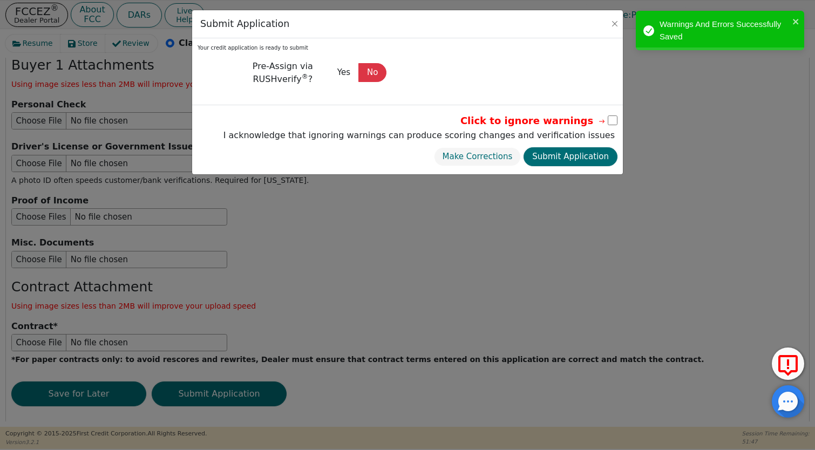
click at [608, 119] on input "checkbox" at bounding box center [613, 120] width 10 height 10
checkbox input "true"
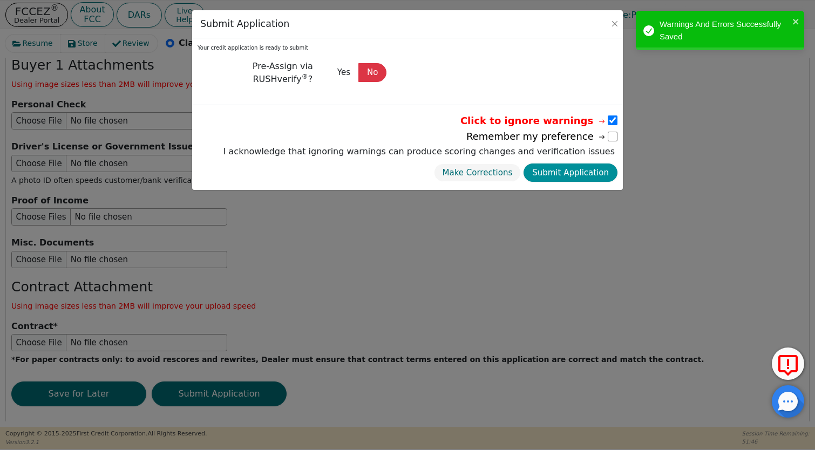
click at [590, 174] on button "Submit Application" at bounding box center [571, 173] width 94 height 19
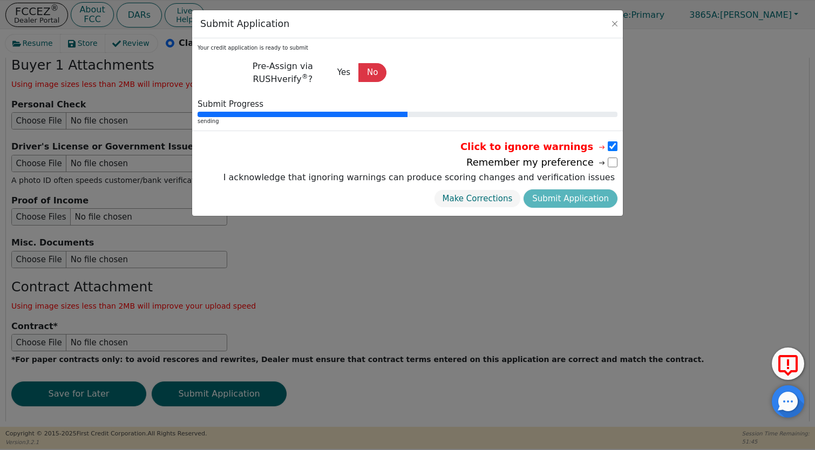
radio input "false"
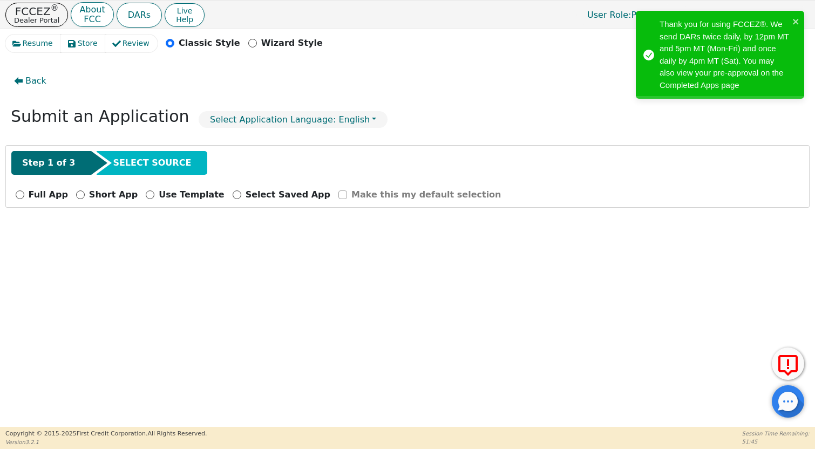
scroll to position [0, 0]
click at [793, 20] on icon "close" at bounding box center [796, 21] width 8 height 9
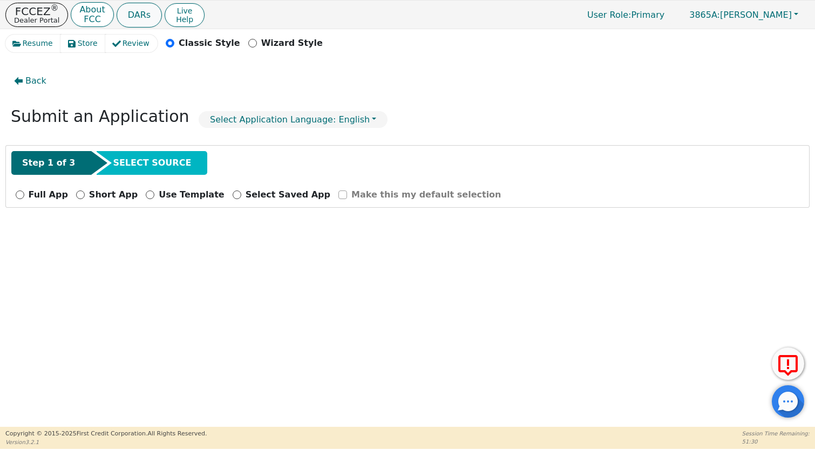
click at [132, 19] on button "DARs" at bounding box center [139, 15] width 45 height 25
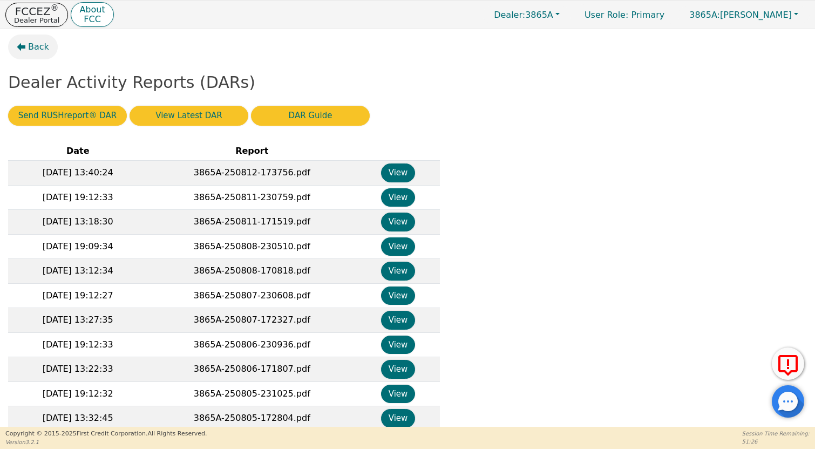
click at [36, 45] on span "Back" at bounding box center [38, 46] width 21 height 13
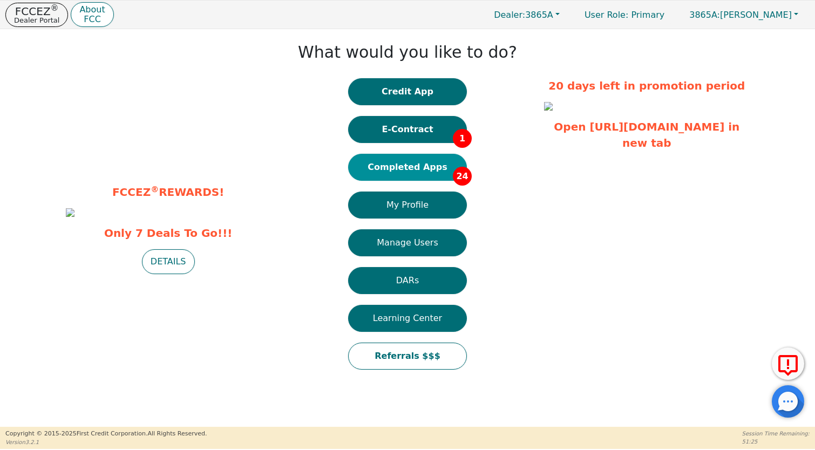
click at [417, 170] on button "Completed Apps 24" at bounding box center [407, 167] width 119 height 27
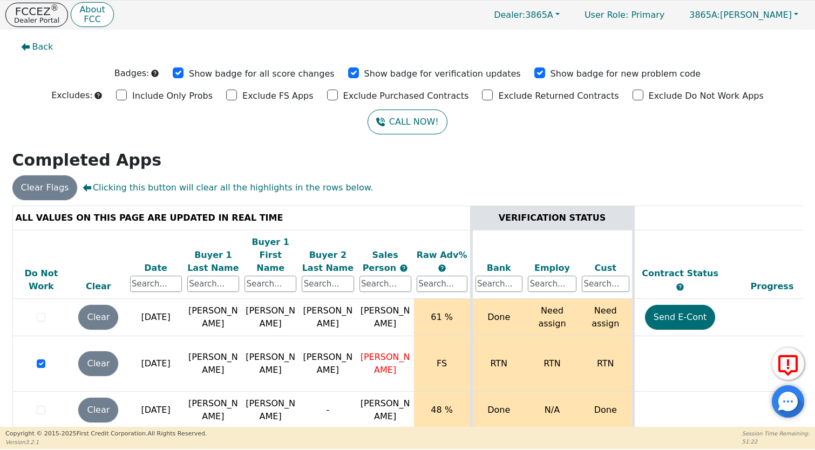
click at [162, 262] on div "Date" at bounding box center [156, 268] width 52 height 13
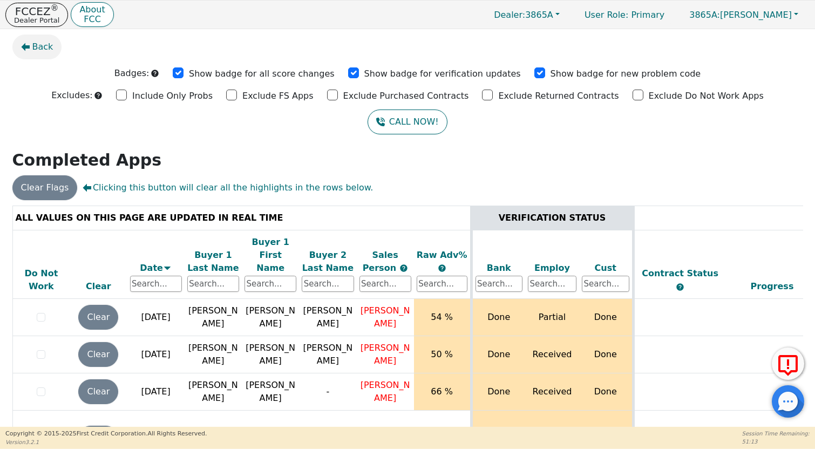
click at [44, 48] on span "Back" at bounding box center [42, 46] width 21 height 13
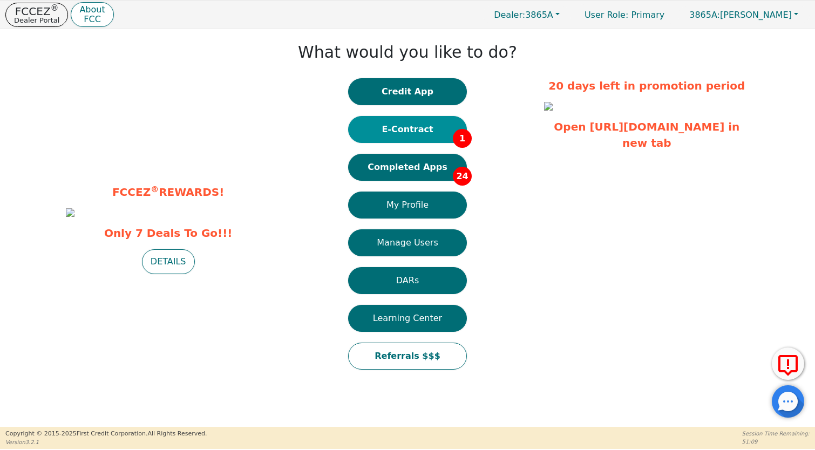
click at [417, 132] on button "E-Contract 1" at bounding box center [407, 129] width 119 height 27
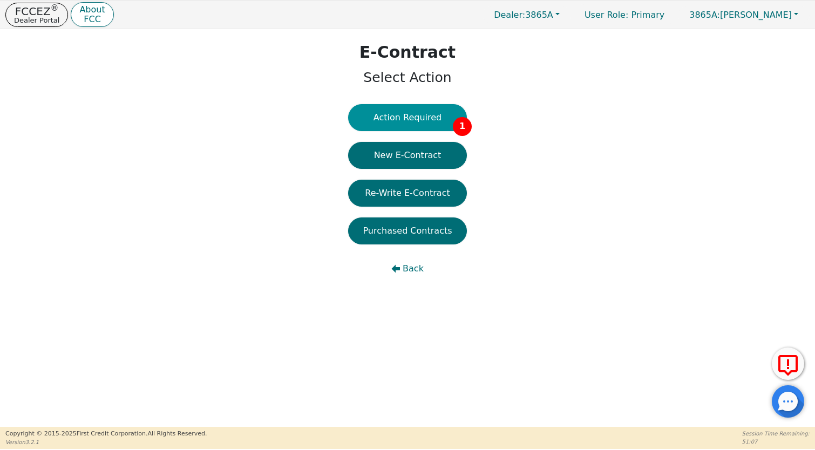
click at [398, 115] on button "Action Required 1" at bounding box center [407, 117] width 119 height 27
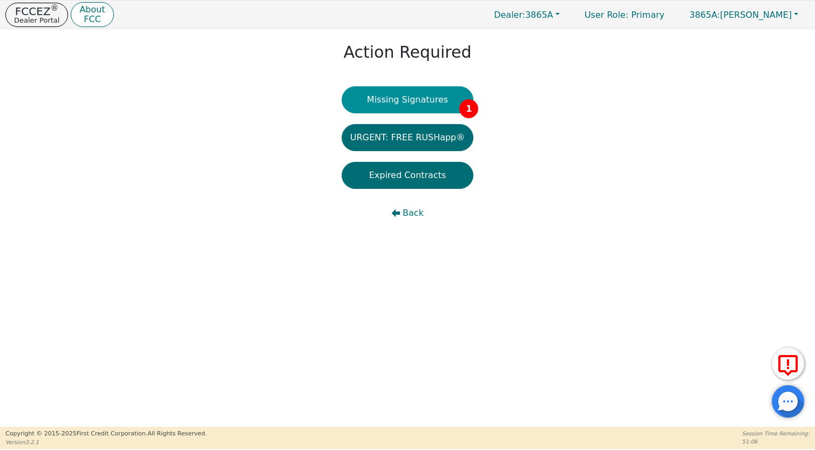
click at [413, 110] on button "Missing Signatures 1" at bounding box center [408, 99] width 132 height 27
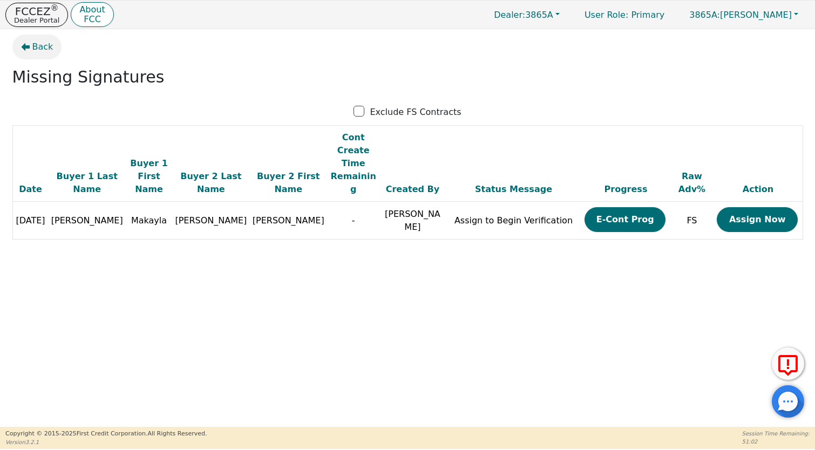
click at [42, 38] on button "Back" at bounding box center [37, 47] width 50 height 25
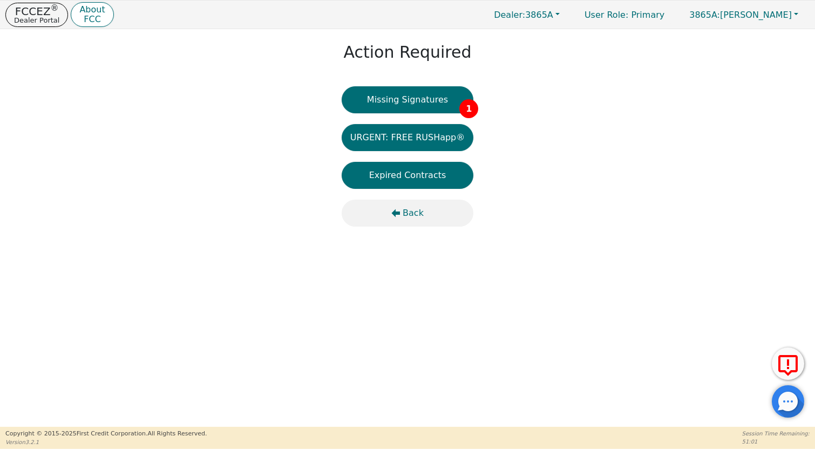
click at [416, 206] on button "Back" at bounding box center [408, 213] width 132 height 27
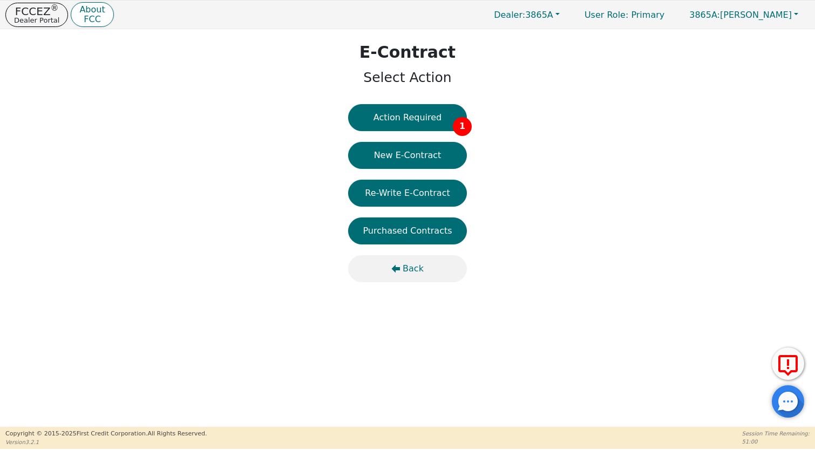
click at [405, 260] on button "Back" at bounding box center [407, 268] width 119 height 27
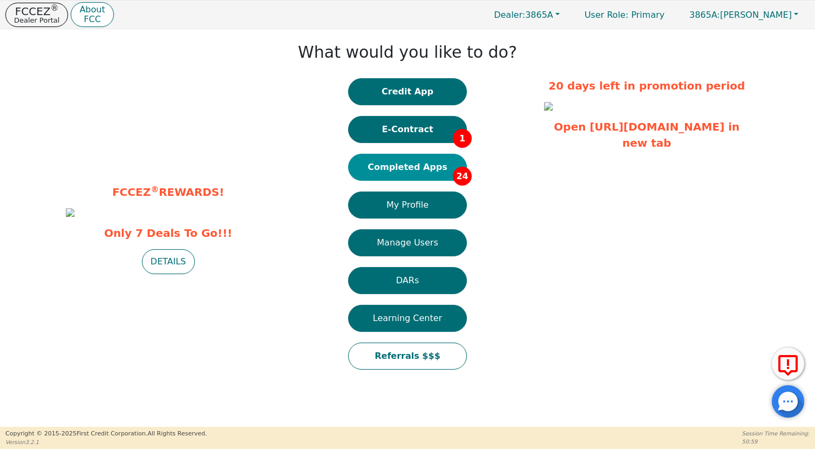
click at [403, 174] on button "Completed Apps 24" at bounding box center [407, 167] width 119 height 27
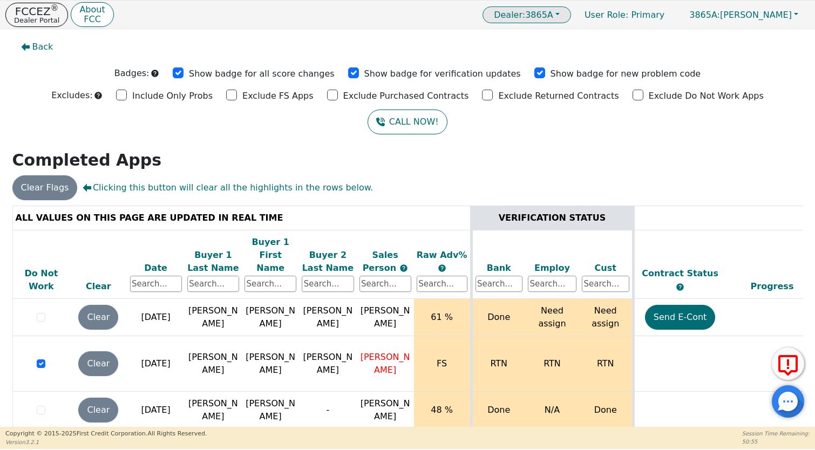
click at [571, 16] on button "Dealer: 3865A" at bounding box center [527, 14] width 89 height 17
click at [570, 50] on link "4210A" at bounding box center [527, 51] width 85 height 15
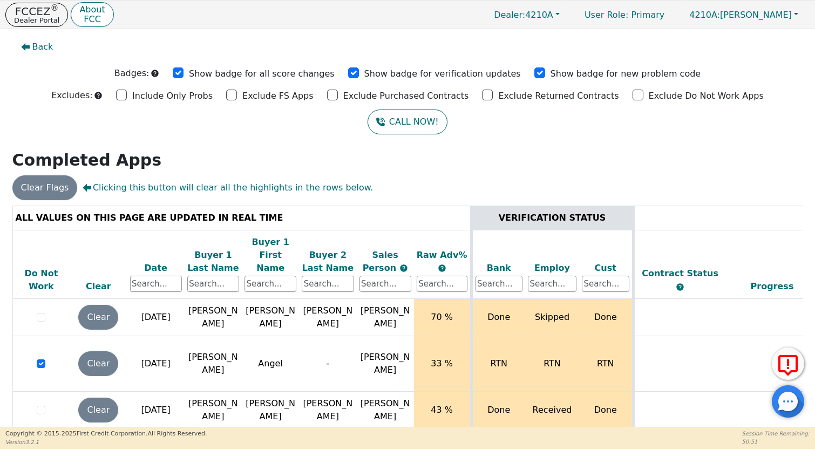
click at [153, 262] on div "Date" at bounding box center [156, 268] width 52 height 13
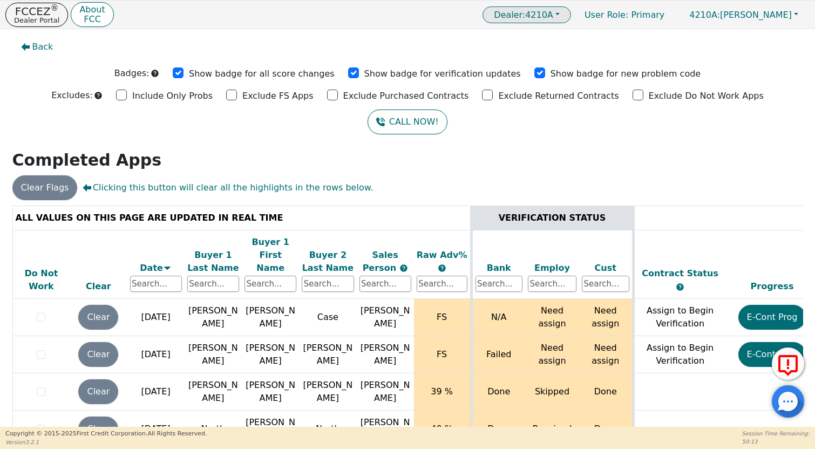
click at [553, 15] on span "Dealer: 4210A" at bounding box center [523, 15] width 59 height 10
click at [566, 38] on link "3865A" at bounding box center [527, 36] width 85 height 15
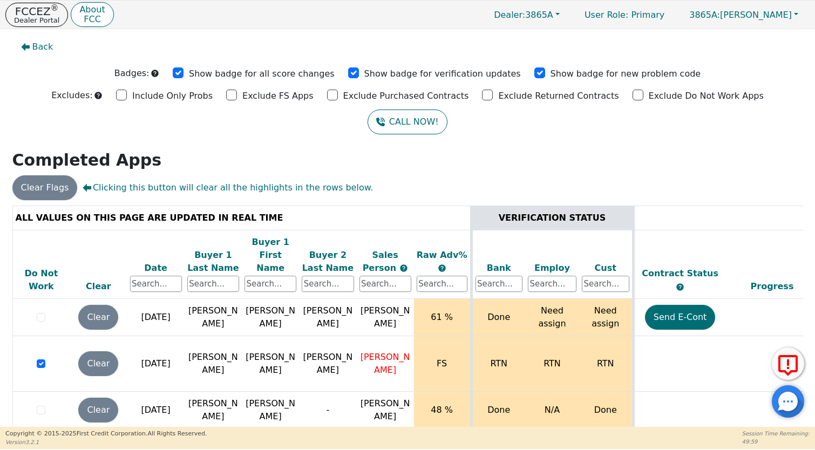
click at [152, 262] on div "Date" at bounding box center [156, 268] width 52 height 13
click at [158, 262] on div "Date" at bounding box center [156, 268] width 52 height 13
click at [160, 262] on div "Date" at bounding box center [156, 268] width 52 height 13
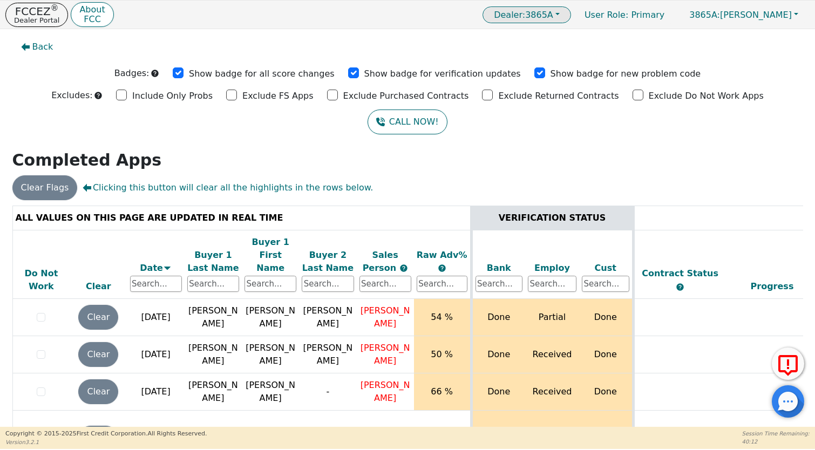
click at [553, 14] on span "Dealer: 3865A" at bounding box center [523, 15] width 59 height 10
click at [566, 49] on link "4210A" at bounding box center [527, 51] width 85 height 15
